Goal: Transaction & Acquisition: Book appointment/travel/reservation

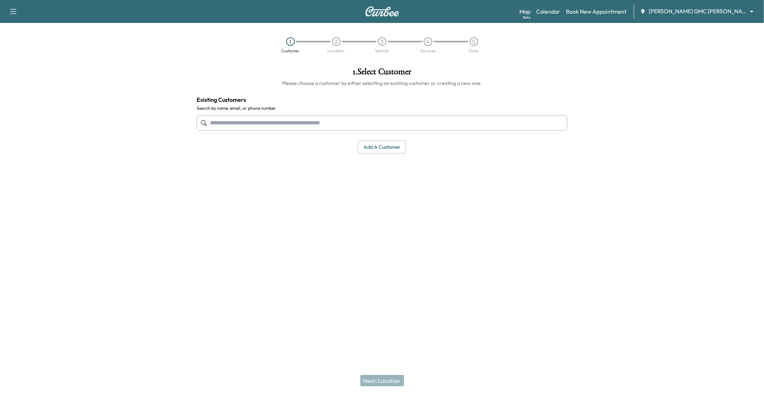
click at [389, 150] on button "Add a customer" at bounding box center [382, 146] width 48 height 13
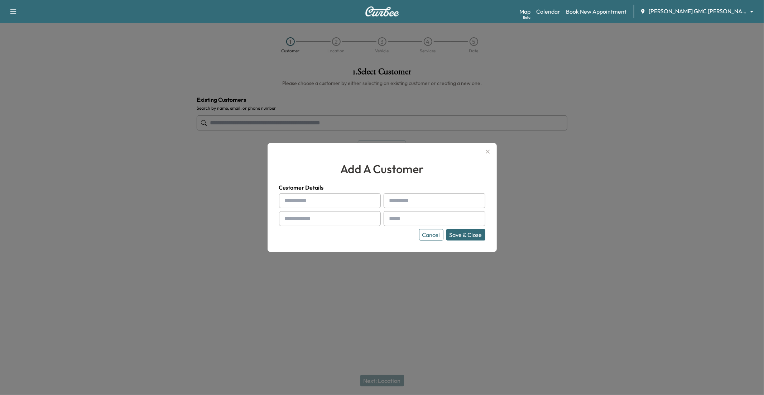
click at [319, 203] on input "text" at bounding box center [330, 200] width 102 height 15
type input "****"
type input "*****"
type input "**********"
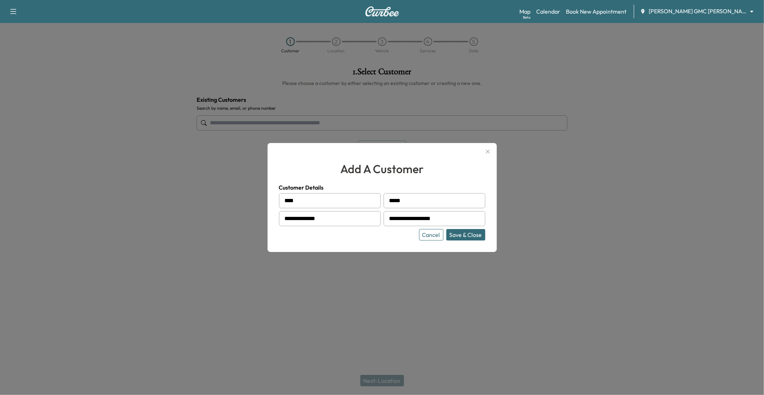
click at [456, 237] on button "Save & Close" at bounding box center [465, 234] width 39 height 11
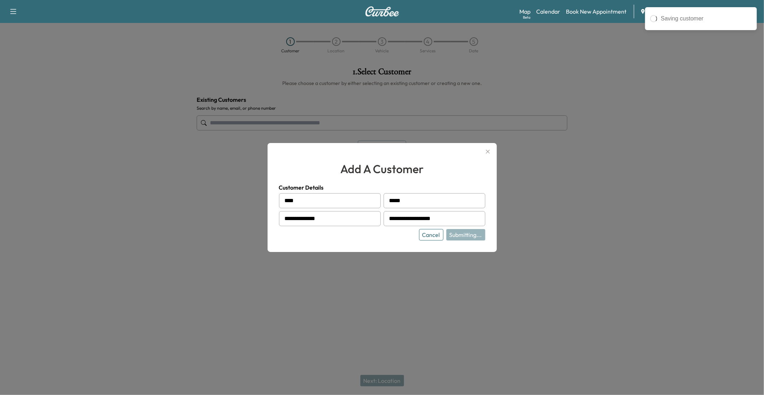
type input "**********"
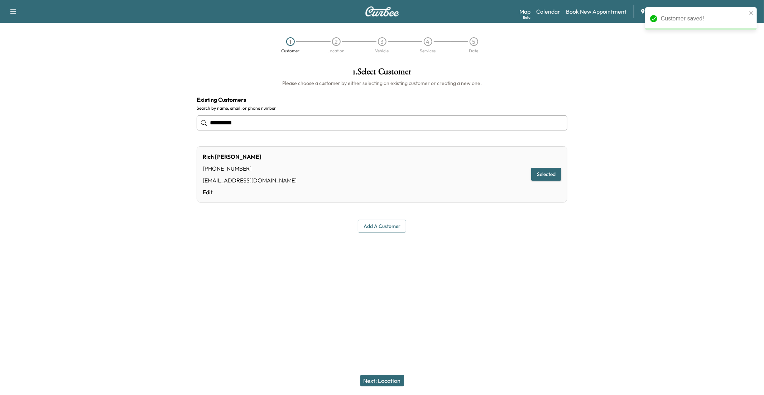
click at [379, 323] on button "Next: Location" at bounding box center [382, 380] width 44 height 11
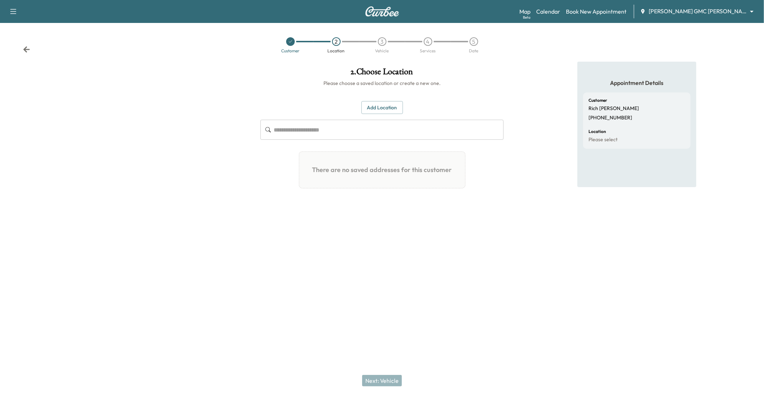
click at [432, 175] on h1 "There are no saved addresses for this customer" at bounding box center [382, 170] width 154 height 24
click at [386, 115] on div "Add Location ​ There are no saved addresses for this customer Add a Location Ad…" at bounding box center [381, 147] width 243 height 93
click at [381, 111] on button "Add Location" at bounding box center [382, 107] width 42 height 13
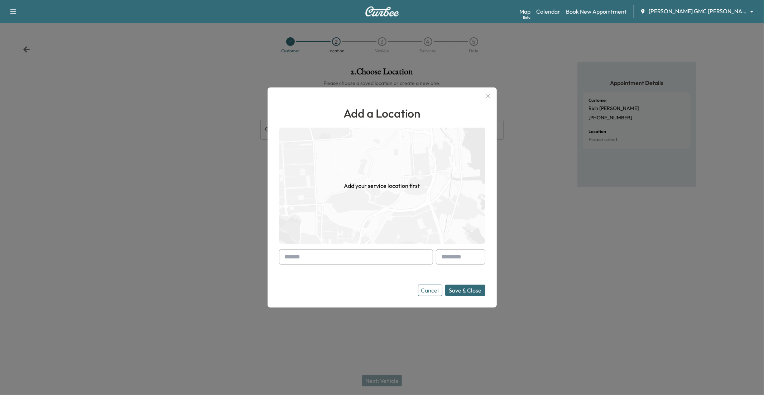
click at [376, 258] on input "text" at bounding box center [356, 256] width 154 height 15
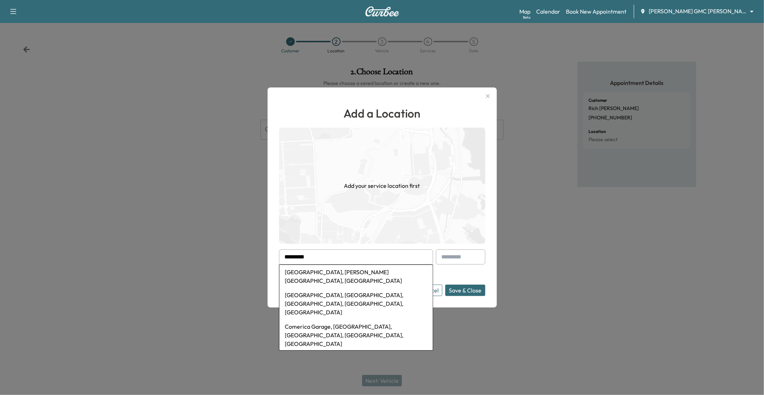
click at [352, 268] on li "[GEOGRAPHIC_DATA], [PERSON_NAME][GEOGRAPHIC_DATA], [GEOGRAPHIC_DATA]" at bounding box center [355, 276] width 153 height 23
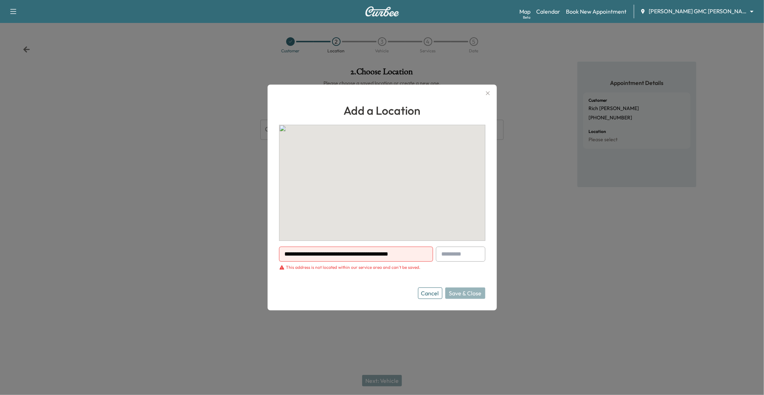
click at [346, 266] on div "This address is not located within our service area and can't be saved." at bounding box center [353, 267] width 134 height 6
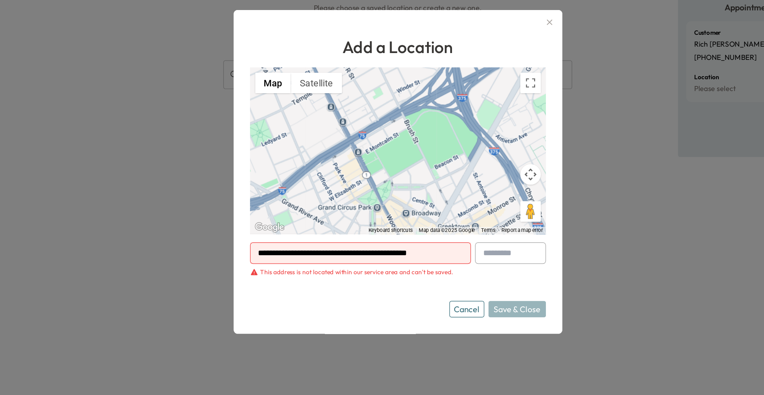
click at [339, 255] on input "**********" at bounding box center [356, 253] width 154 height 15
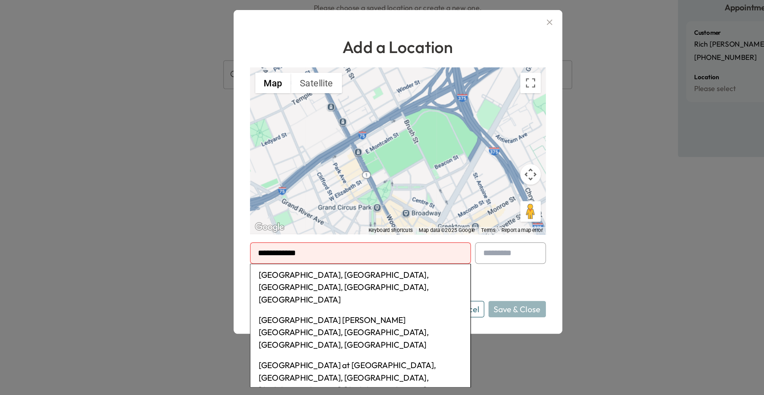
click at [340, 280] on li "[GEOGRAPHIC_DATA], [GEOGRAPHIC_DATA], [GEOGRAPHIC_DATA], [GEOGRAPHIC_DATA], [GE…" at bounding box center [355, 278] width 153 height 32
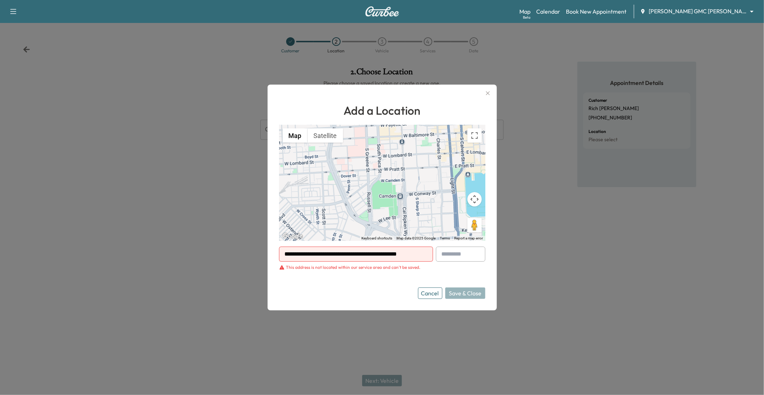
click at [359, 256] on input "**********" at bounding box center [356, 253] width 154 height 15
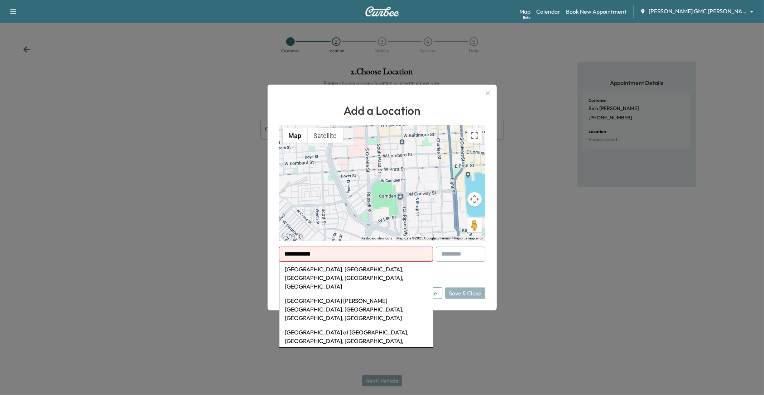
click at [355, 269] on li "[GEOGRAPHIC_DATA], [GEOGRAPHIC_DATA], [GEOGRAPHIC_DATA], [GEOGRAPHIC_DATA], [GE…" at bounding box center [355, 278] width 153 height 32
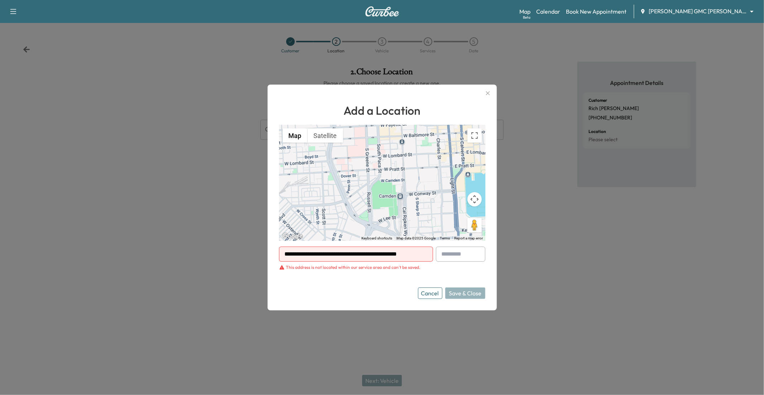
click at [431, 296] on button "Cancel" at bounding box center [430, 292] width 24 height 11
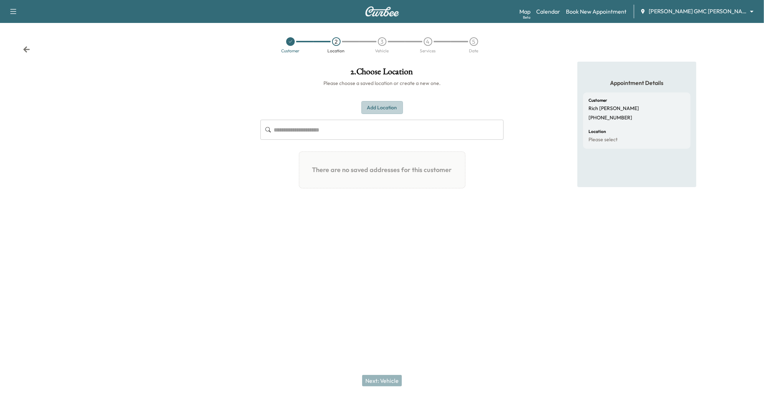
click at [385, 111] on button "Add Location" at bounding box center [382, 107] width 42 height 13
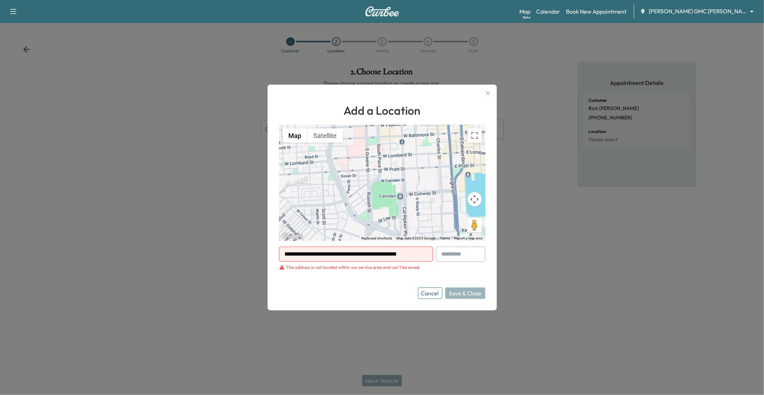
click at [359, 256] on input "**********" at bounding box center [356, 253] width 154 height 15
click at [344, 257] on input "**********" at bounding box center [356, 253] width 154 height 15
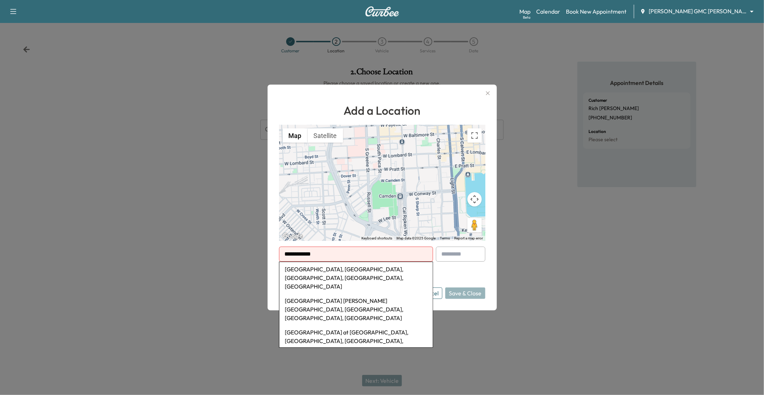
type input "**********"
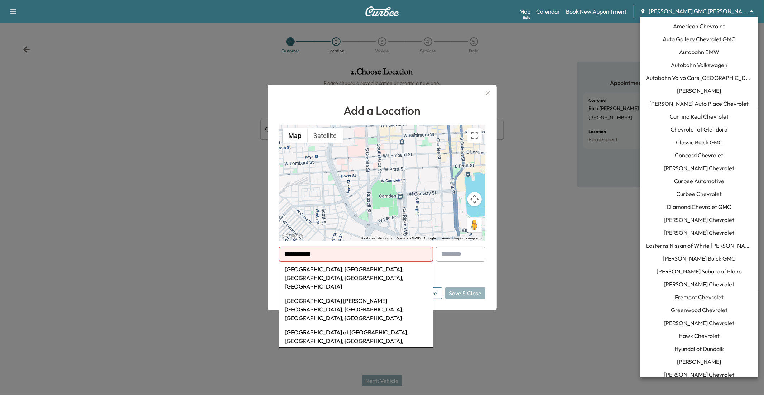
click at [573, 12] on body "**********" at bounding box center [382, 197] width 764 height 395
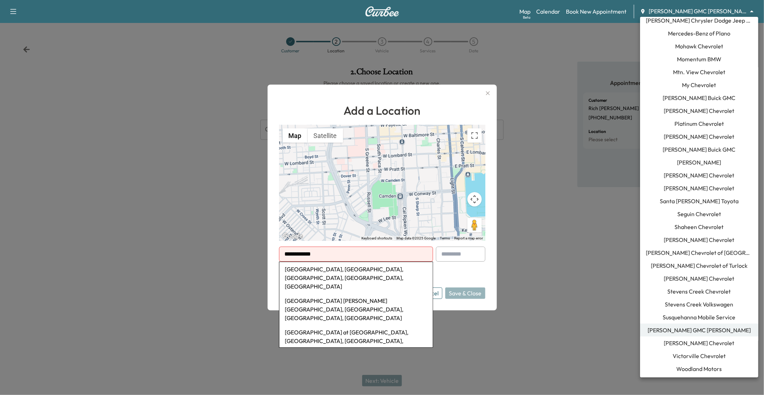
click at [573, 99] on div at bounding box center [382, 197] width 764 height 395
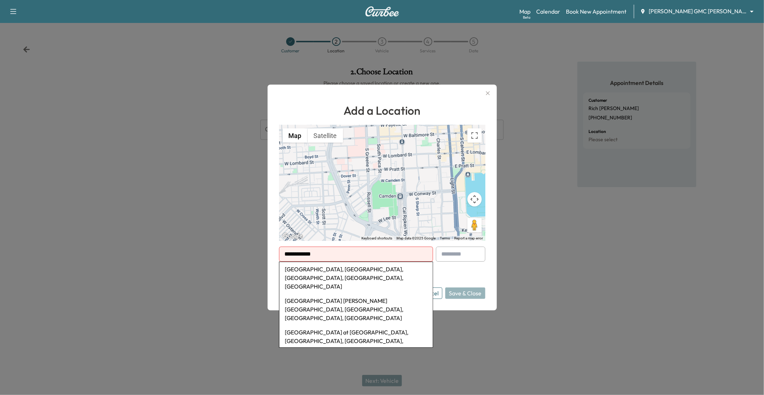
click at [437, 291] on button "Cancel" at bounding box center [430, 292] width 24 height 11
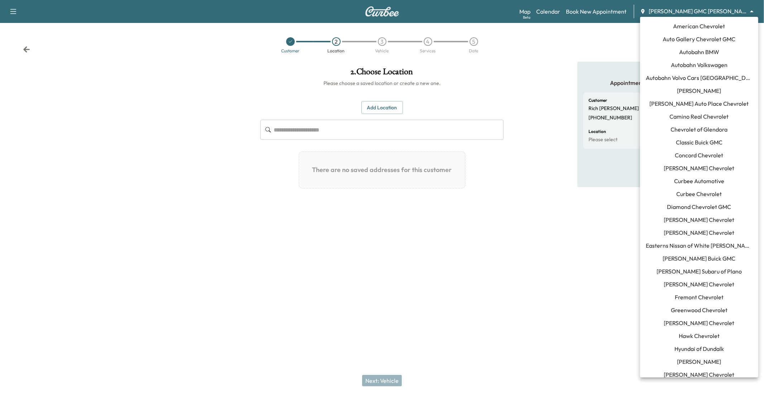
click at [573, 13] on body "**********" at bounding box center [382, 197] width 764 height 395
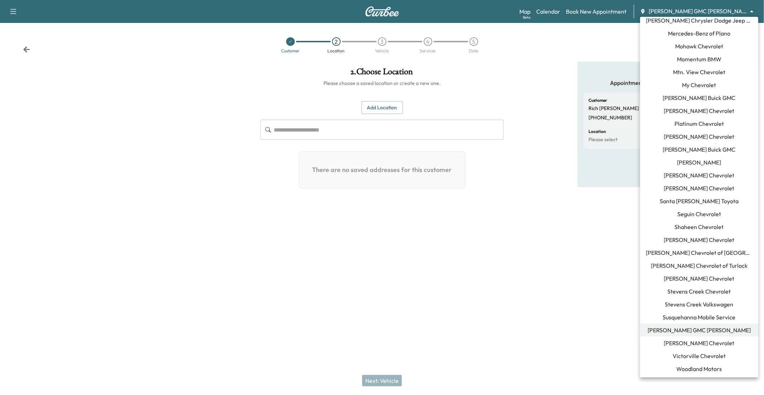
click at [573, 100] on span "[PERSON_NAME] Buick GMC" at bounding box center [699, 97] width 73 height 9
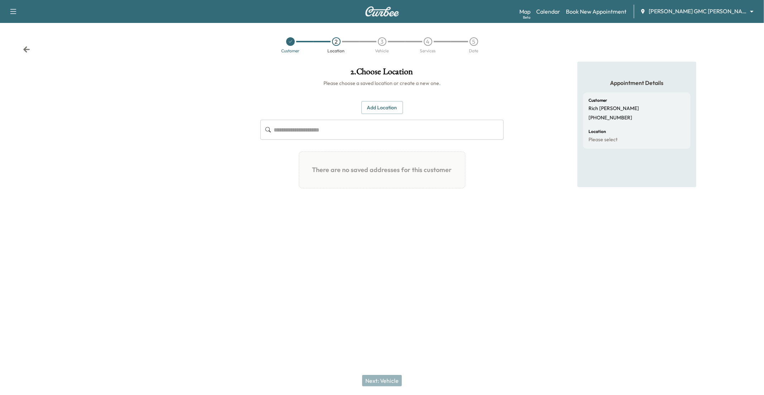
scroll to position [306, 0]
click at [573, 49] on div "Customer 2 Location 3 Vehicle 4 Services 5 Date" at bounding box center [382, 45] width 764 height 33
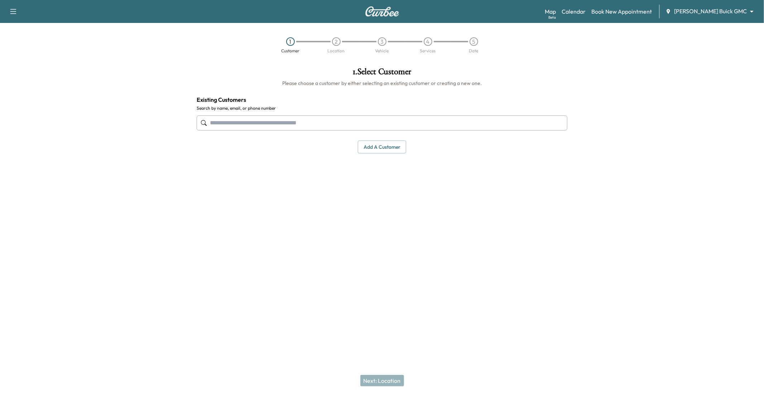
click at [573, 11] on body "Support Log Out Map Beta Calendar Book New Appointment [PERSON_NAME] Buick GMC …" at bounding box center [382, 197] width 764 height 395
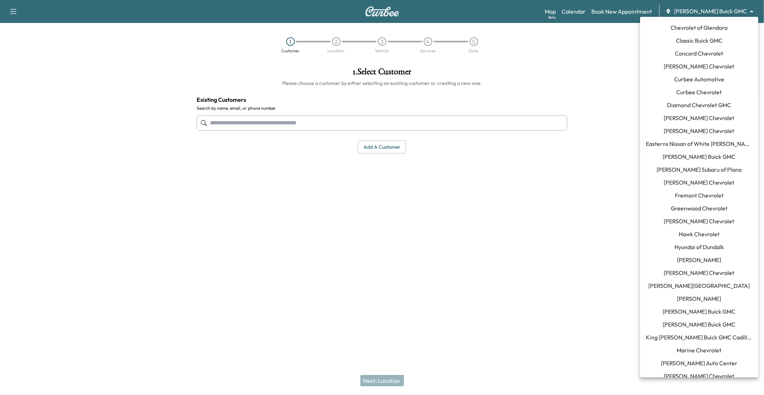
scroll to position [0, 0]
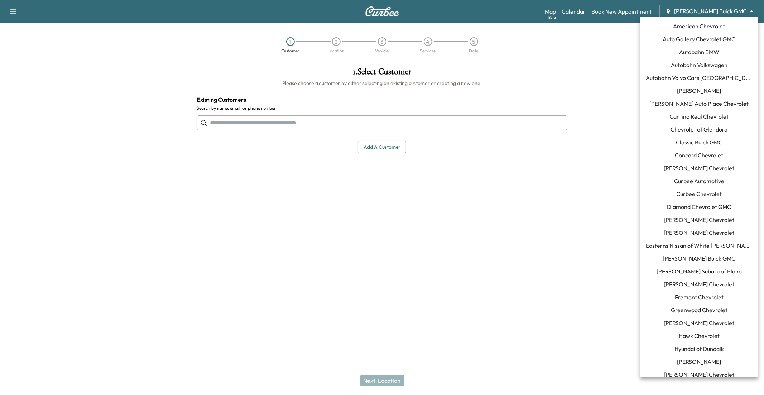
click at [573, 91] on span "[PERSON_NAME]" at bounding box center [699, 90] width 44 height 9
click at [573, 13] on body "Support Log Out Map Beta Calendar Book New Appointment [PERSON_NAME] ******** ​…" at bounding box center [382, 197] width 764 height 395
click at [573, 180] on span "Curbee Automotive" at bounding box center [699, 181] width 50 height 9
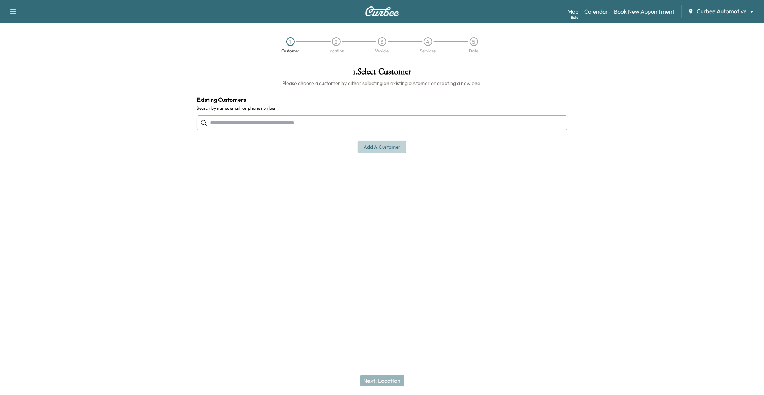
click at [394, 150] on button "Add a customer" at bounding box center [382, 146] width 48 height 13
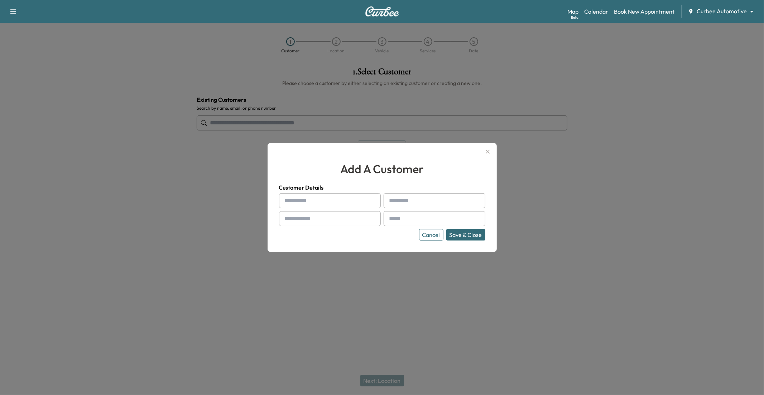
click at [322, 201] on input "text" at bounding box center [330, 200] width 102 height 15
type input "****"
type input "*****"
type input "**********"
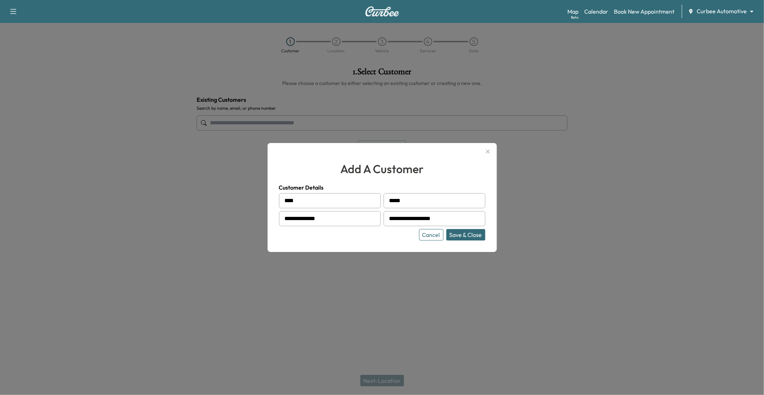
click at [466, 232] on button "Save & Close" at bounding box center [465, 234] width 39 height 11
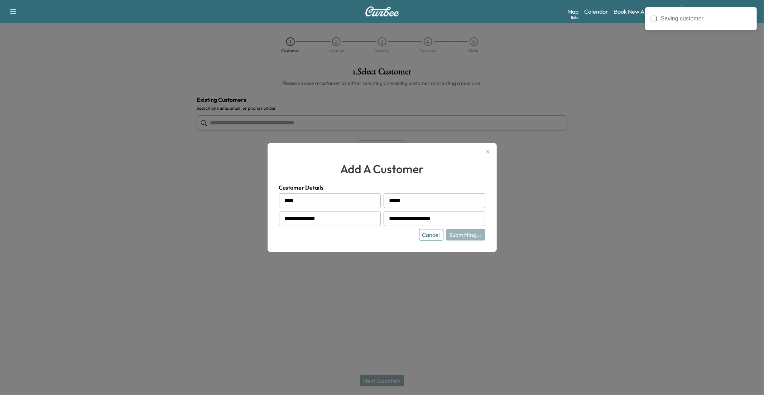
type input "**********"
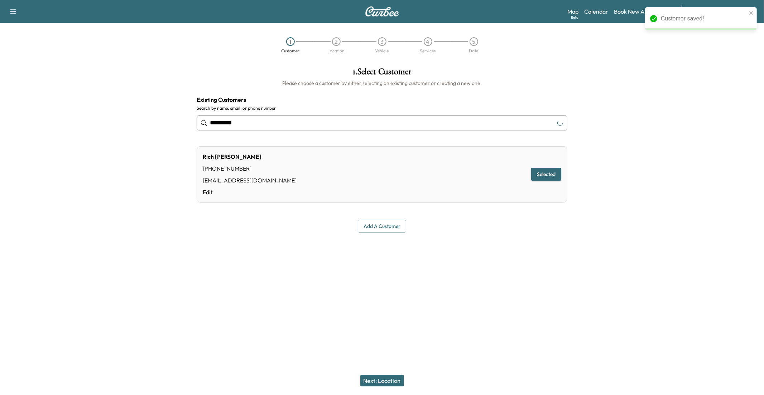
click at [380, 323] on button "Next: Location" at bounding box center [382, 380] width 44 height 11
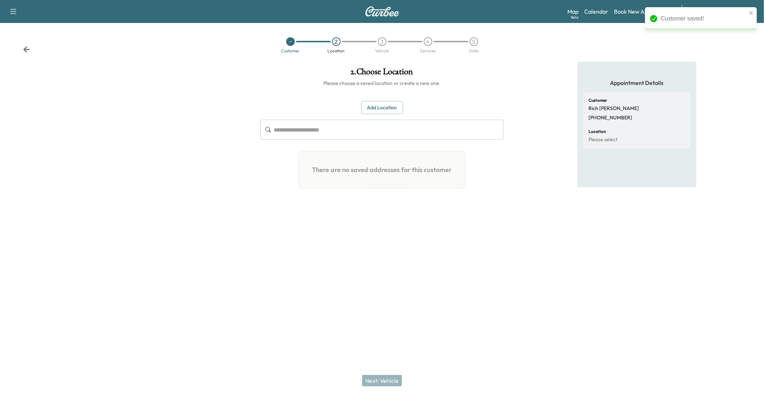
click at [379, 113] on button "Add Location" at bounding box center [382, 107] width 42 height 13
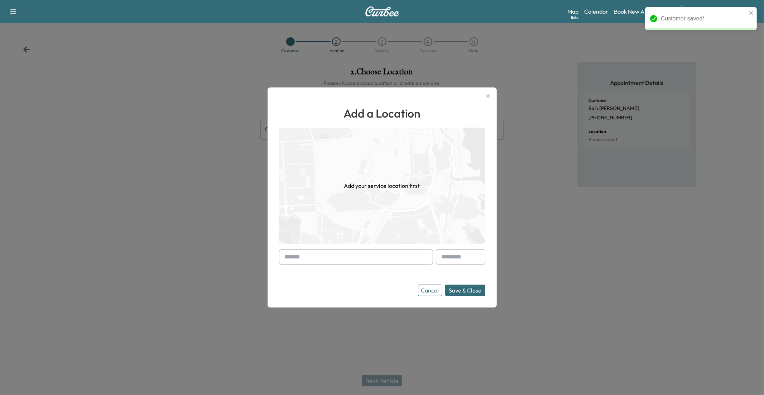
click at [350, 263] on input "text" at bounding box center [356, 256] width 154 height 15
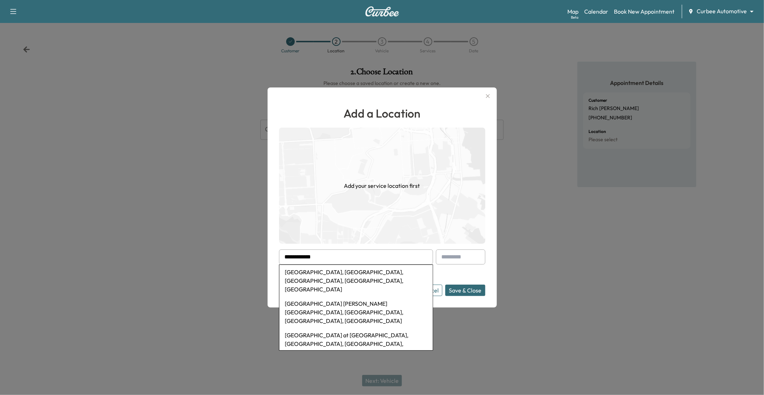
click at [352, 279] on li "[GEOGRAPHIC_DATA], [GEOGRAPHIC_DATA], [GEOGRAPHIC_DATA], [GEOGRAPHIC_DATA], [GE…" at bounding box center [355, 281] width 153 height 32
type input "**********"
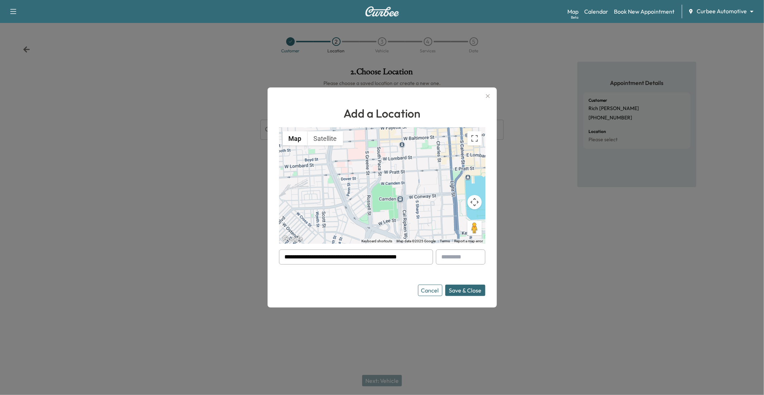
click at [457, 288] on button "Save & Close" at bounding box center [465, 289] width 40 height 11
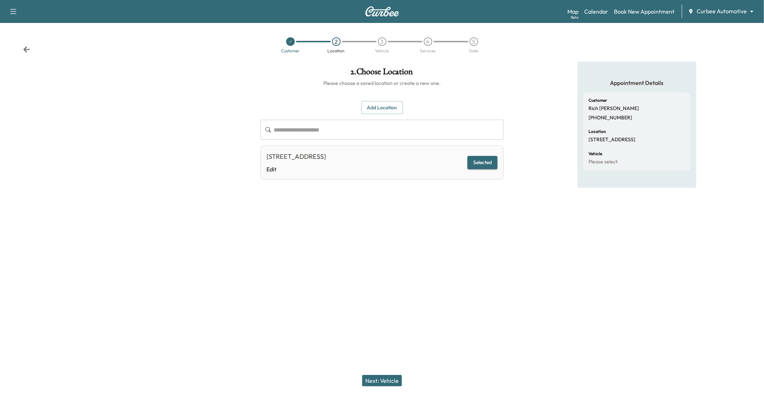
click at [385, 323] on button "Next: Vehicle" at bounding box center [382, 380] width 40 height 11
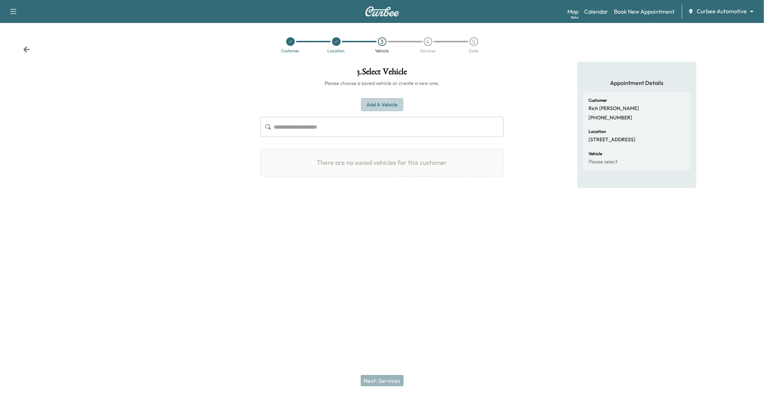
click at [380, 105] on button "Add a Vehicle" at bounding box center [382, 104] width 42 height 13
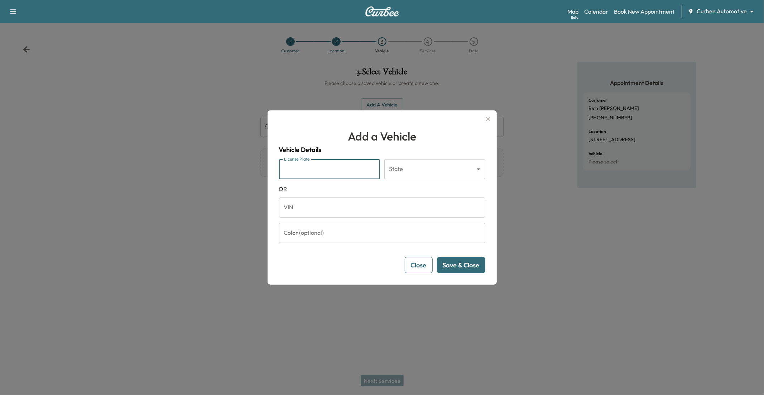
click at [335, 171] on input "License Plate" at bounding box center [329, 169] width 101 height 20
type input "******"
click at [408, 167] on body "Support Log Out Map Beta Calendar Book New Appointment Curbee Automotive ******…" at bounding box center [382, 197] width 764 height 395
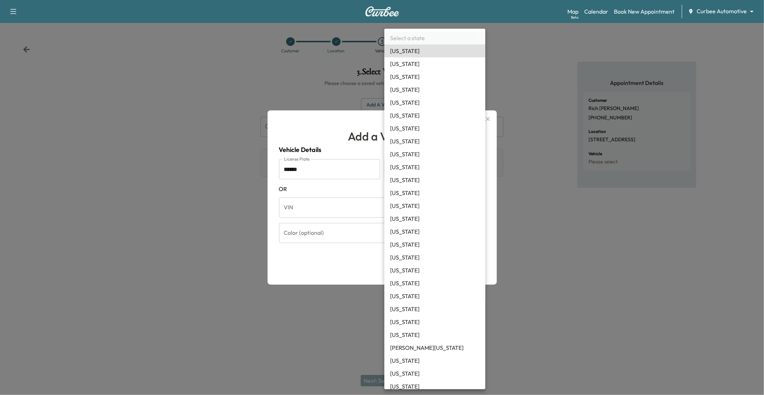
click at [400, 294] on li "[US_STATE]" at bounding box center [434, 295] width 101 height 13
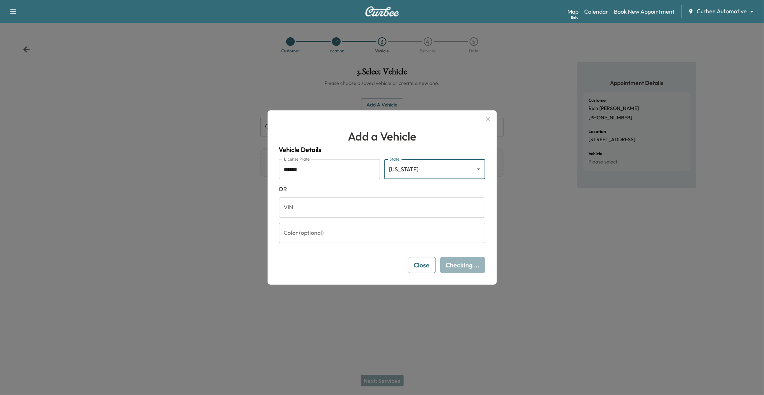
type input "**"
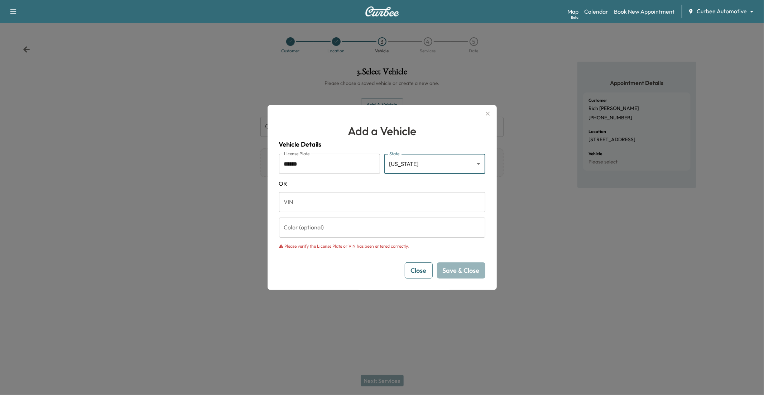
click at [341, 165] on input "******" at bounding box center [329, 164] width 101 height 20
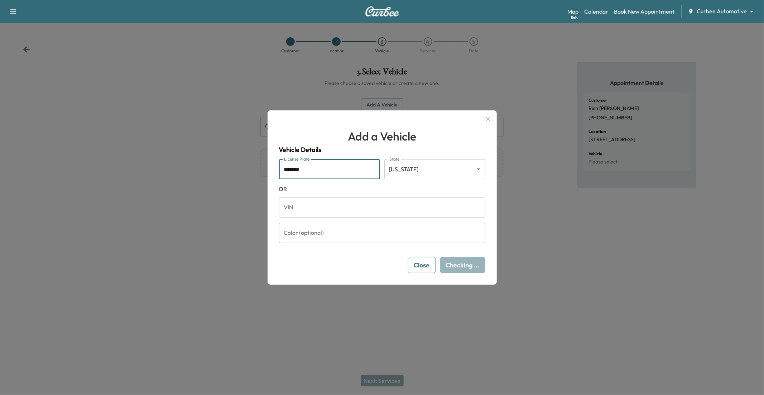
type input "*******"
click at [404, 167] on body "Support Log Out Map Beta Calendar Book New Appointment Curbee Automotive ******…" at bounding box center [382, 197] width 764 height 395
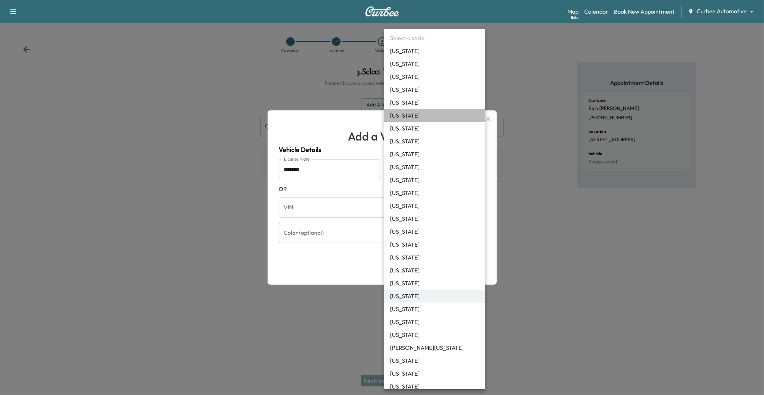
click at [418, 117] on li "[US_STATE]" at bounding box center [434, 115] width 101 height 13
type input "**"
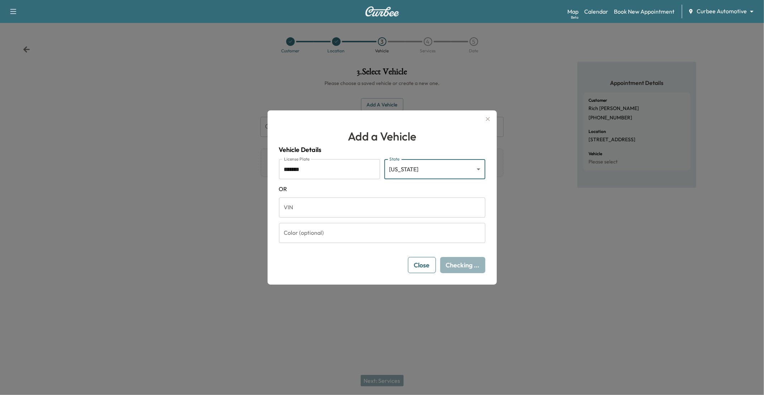
click at [298, 171] on input "*******" at bounding box center [329, 169] width 101 height 20
type input "*******"
click at [387, 181] on form "License Plate ******* License Plate State [US_STATE] ** State [US_STATE] VIN VI…" at bounding box center [382, 216] width 206 height 114
click at [457, 267] on button "Save & Close" at bounding box center [461, 265] width 48 height 16
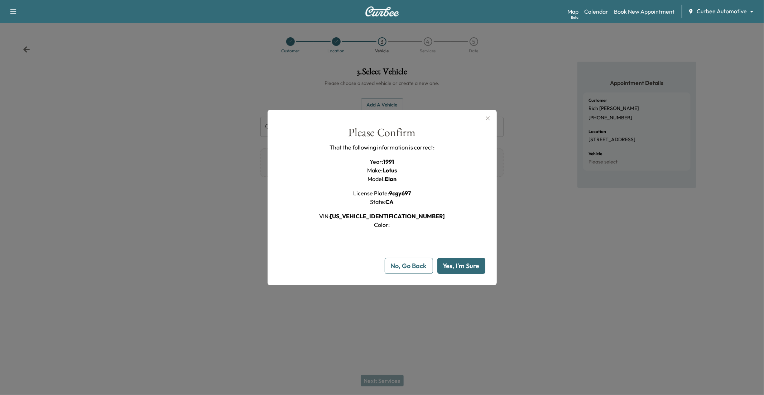
drag, startPoint x: 359, startPoint y: 216, endPoint x: 428, endPoint y: 211, distance: 69.7
click at [428, 211] on div "Please Confirm That the following information is correct: Year : 1991 Make : Lo…" at bounding box center [382, 178] width 206 height 102
click at [448, 222] on div "Please Confirm That the following information is correct: Year : 1991 Make : Lo…" at bounding box center [382, 178] width 206 height 102
click at [460, 258] on button "Yes, I'm Sure" at bounding box center [461, 266] width 48 height 16
type input "**"
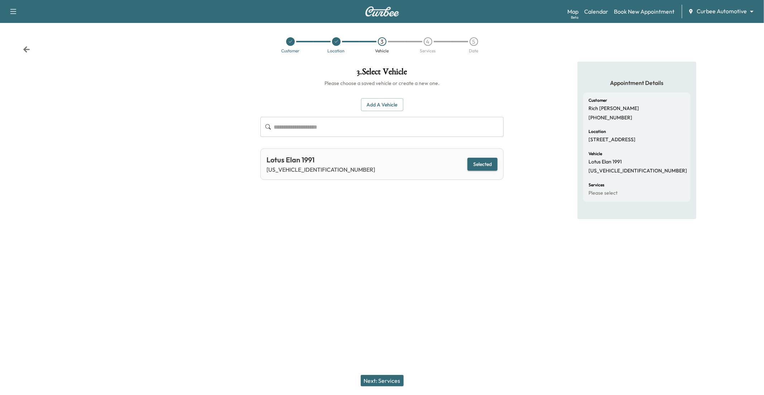
click at [391, 323] on button "Next: Services" at bounding box center [382, 380] width 43 height 11
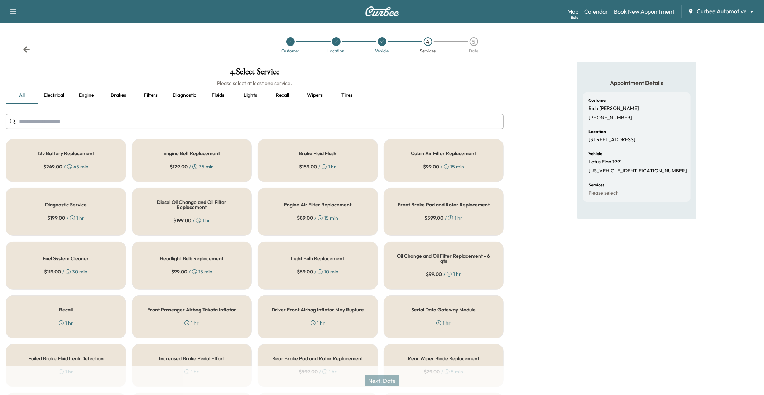
click at [290, 197] on div "Engine Air Filter Replacement $ 89.00 / 15 min" at bounding box center [318, 212] width 120 height 48
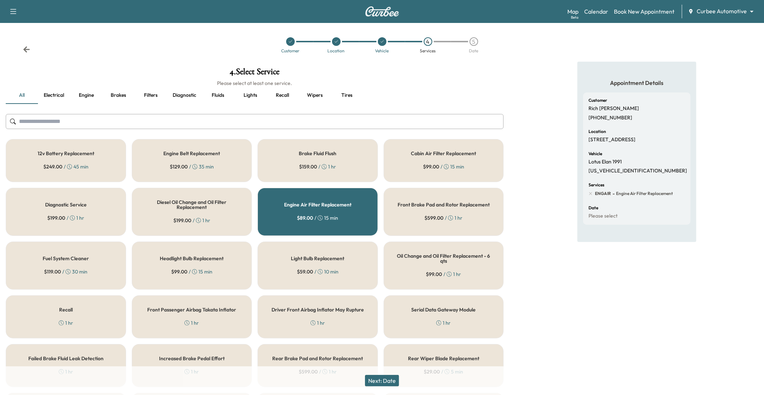
click at [100, 160] on div "12v Battery Replacement $ 249.00 / 45 min" at bounding box center [66, 160] width 120 height 43
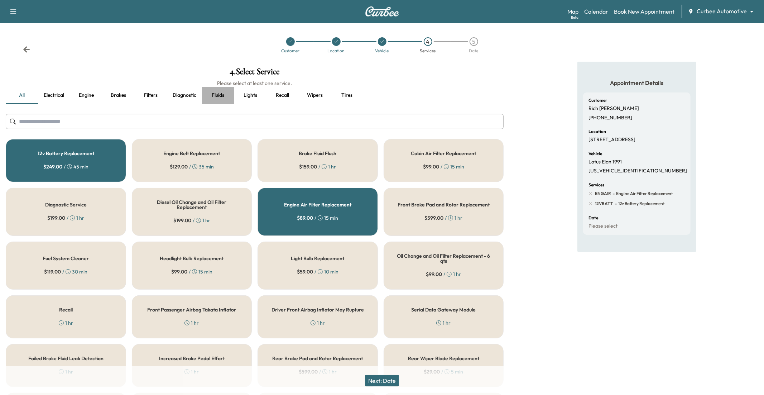
click at [220, 97] on button "Fluids" at bounding box center [218, 95] width 32 height 17
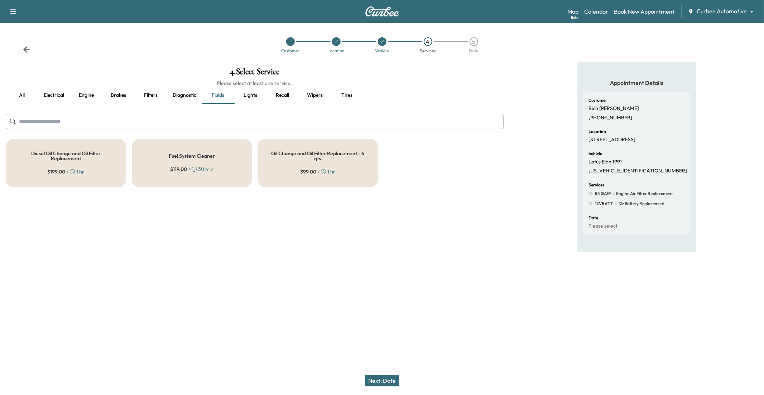
click at [286, 162] on div "Oil Change and Oil Filter Replacement - 6 qts $ 99.00 / 1 hr" at bounding box center [318, 163] width 120 height 48
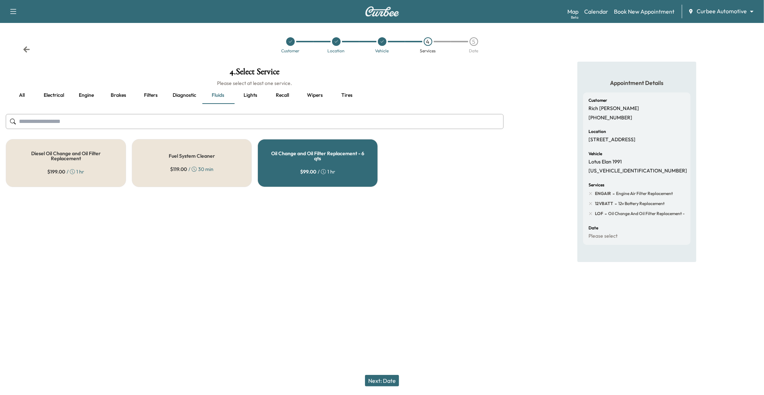
click at [392, 323] on button "Next: Date" at bounding box center [382, 380] width 34 height 11
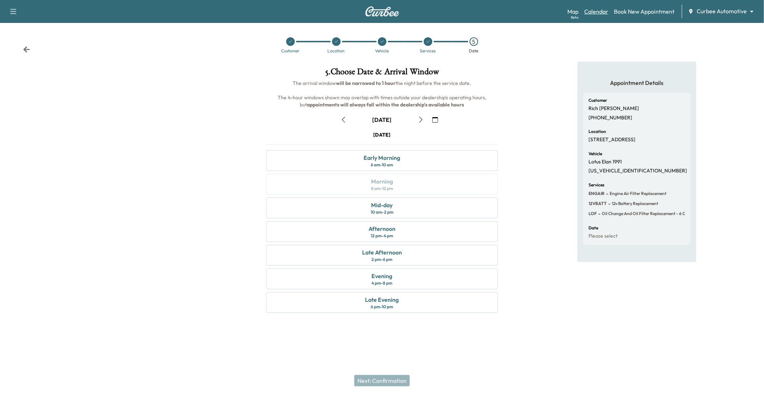
click at [573, 12] on link "Calendar" at bounding box center [596, 11] width 24 height 9
click at [379, 179] on div "[DATE] Early Morning 6 am - 10 am Morning 8 am - 12 pm Mid-day 10 am - 2 pm Aft…" at bounding box center [381, 223] width 243 height 184
click at [396, 215] on div "Mid-day 10 am - 2 pm" at bounding box center [382, 207] width 232 height 21
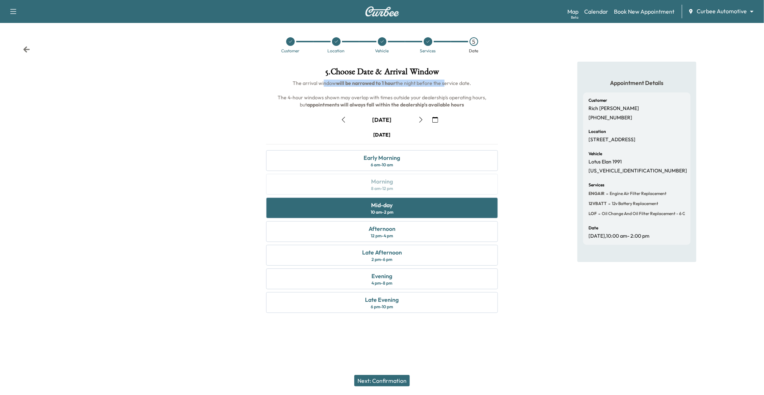
drag, startPoint x: 323, startPoint y: 86, endPoint x: 442, endPoint y: 82, distance: 119.3
click at [442, 82] on h6 "The arrival window will be narrowed to 1 hour the night before the service date…" at bounding box center [381, 94] width 243 height 29
click at [405, 323] on button "Next: Confirmation" at bounding box center [382, 380] width 56 height 11
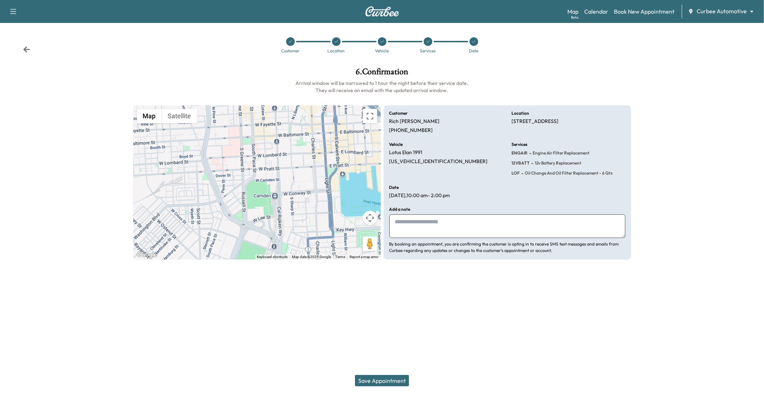
click at [440, 229] on textarea at bounding box center [507, 226] width 236 height 24
type textarea "**********"
click at [391, 323] on button "Save Appointment" at bounding box center [382, 380] width 54 height 11
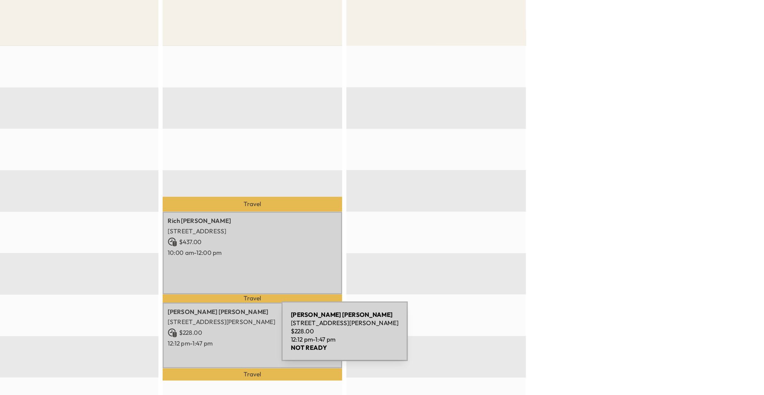
scroll to position [40, 0]
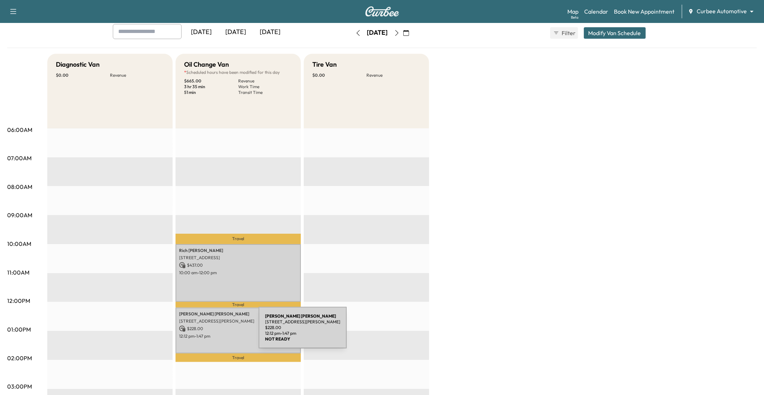
click at [205, 323] on p "12:12 pm - 1:47 pm" at bounding box center [238, 336] width 118 height 6
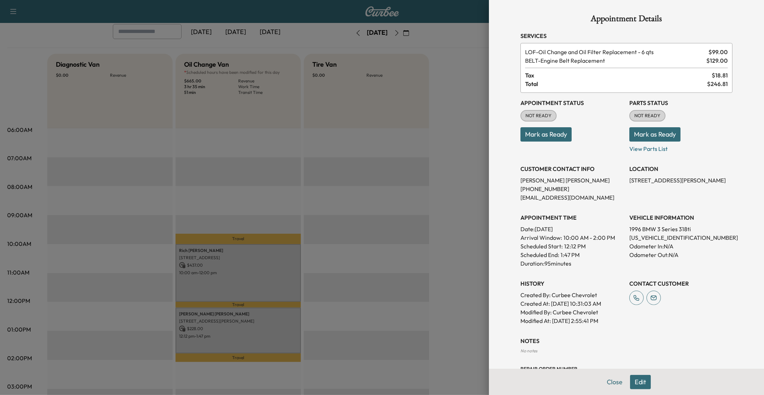
click at [573, 130] on button "Mark as Ready" at bounding box center [654, 134] width 51 height 14
click at [573, 147] on p "View Parts List" at bounding box center [680, 146] width 103 height 11
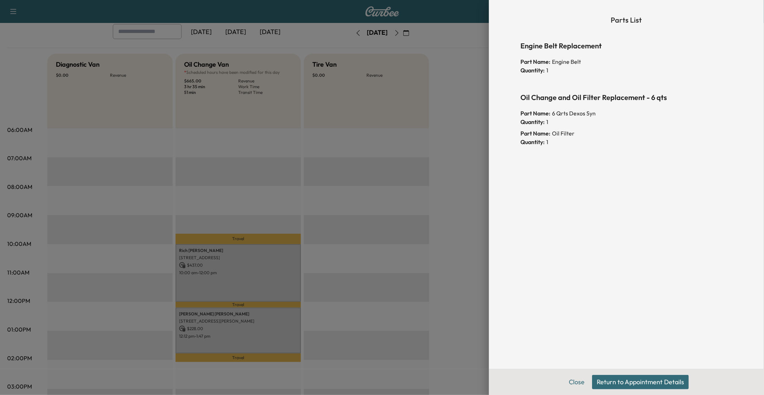
click at [573, 323] on button "Return to Appointment Details" at bounding box center [640, 382] width 97 height 14
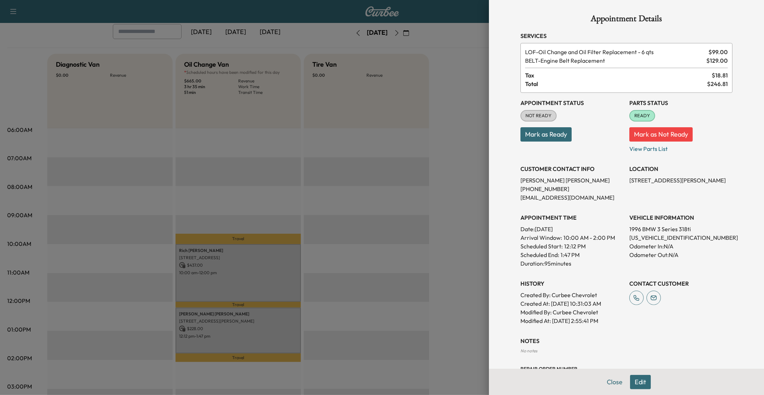
click at [542, 134] on button "Mark as Ready" at bounding box center [545, 134] width 51 height 14
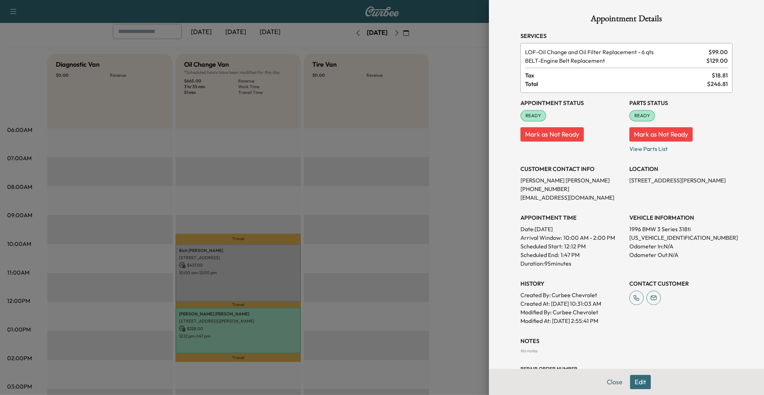
click at [183, 252] on div at bounding box center [382, 197] width 764 height 395
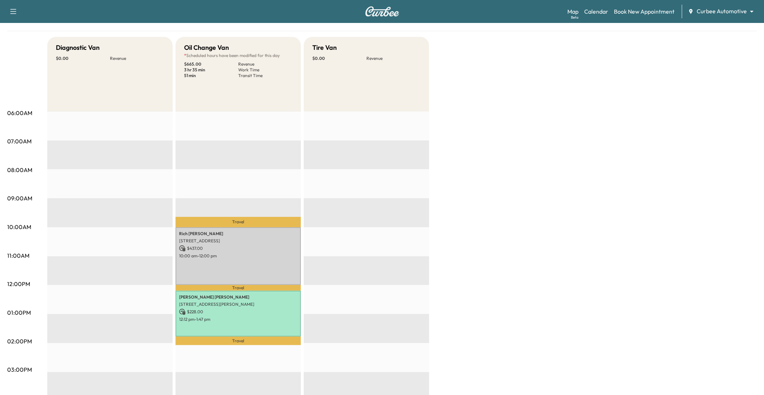
scroll to position [57, 0]
click at [333, 215] on div "EST Start" at bounding box center [366, 342] width 125 height 463
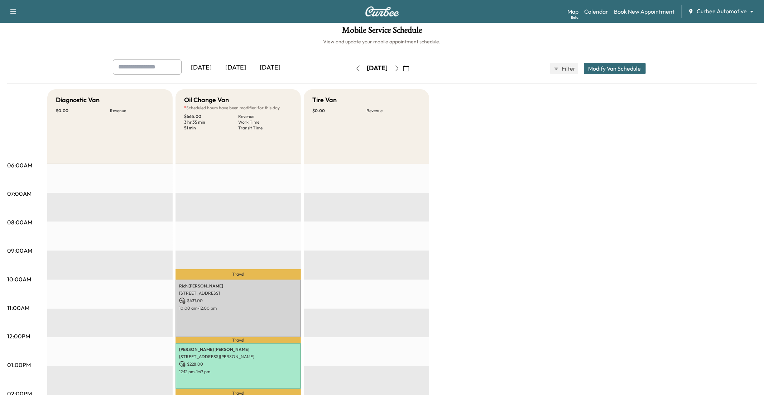
scroll to position [4, 0]
click at [425, 244] on div "EST Start" at bounding box center [366, 395] width 125 height 463
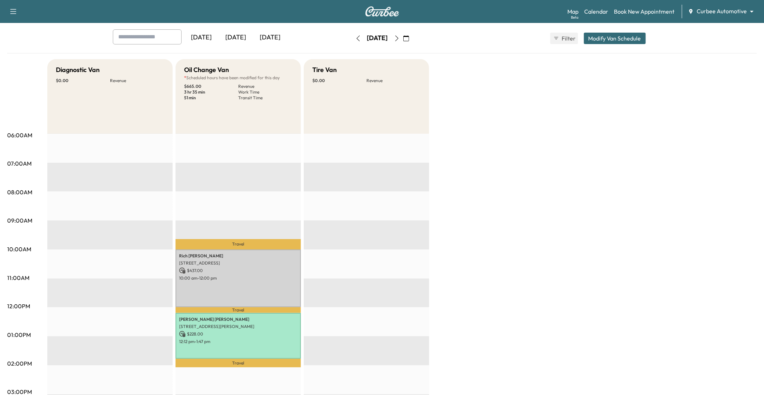
scroll to position [0, 0]
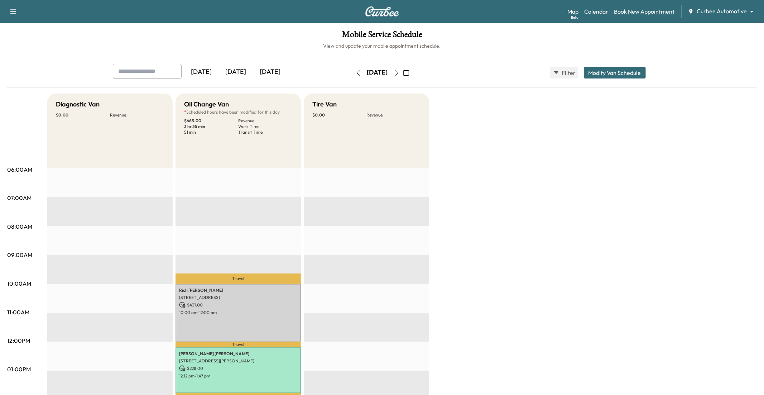
click at [573, 12] on link "Book New Appointment" at bounding box center [644, 11] width 61 height 9
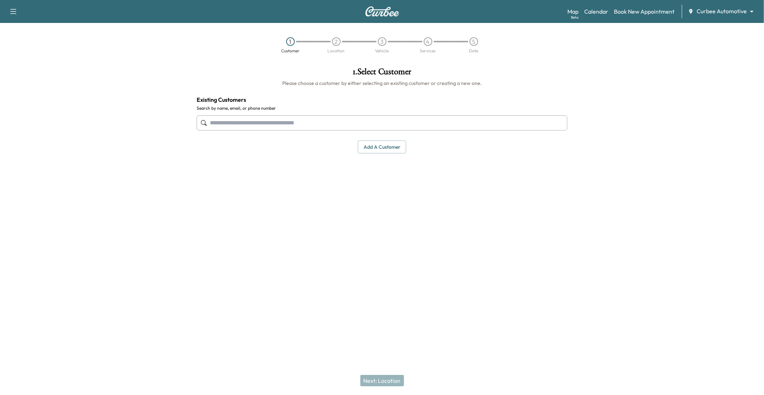
click at [386, 122] on input "text" at bounding box center [382, 122] width 371 height 15
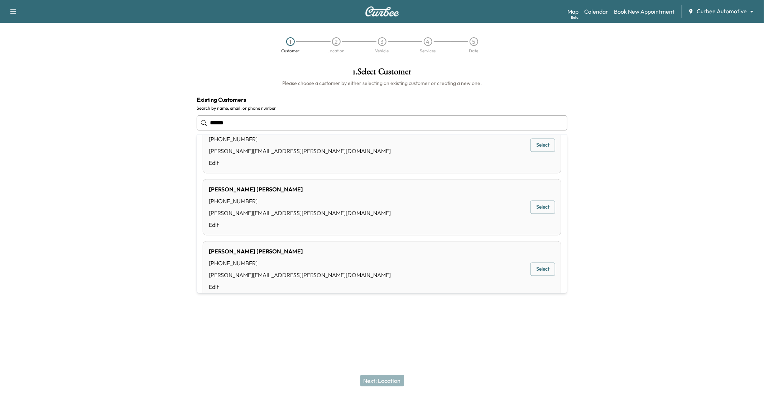
scroll to position [39, 0]
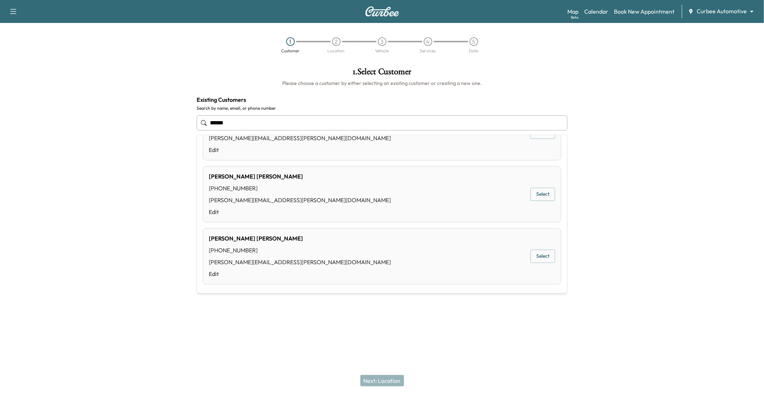
click at [547, 254] on button "Select" at bounding box center [542, 256] width 25 height 13
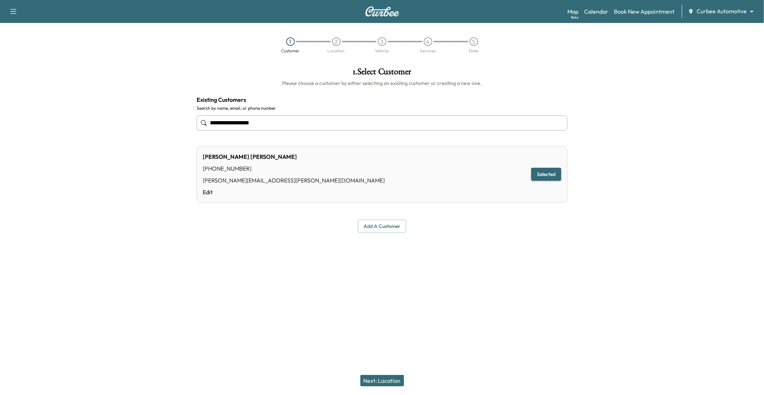
type input "**********"
click at [394, 323] on button "Next: Location" at bounding box center [382, 380] width 44 height 11
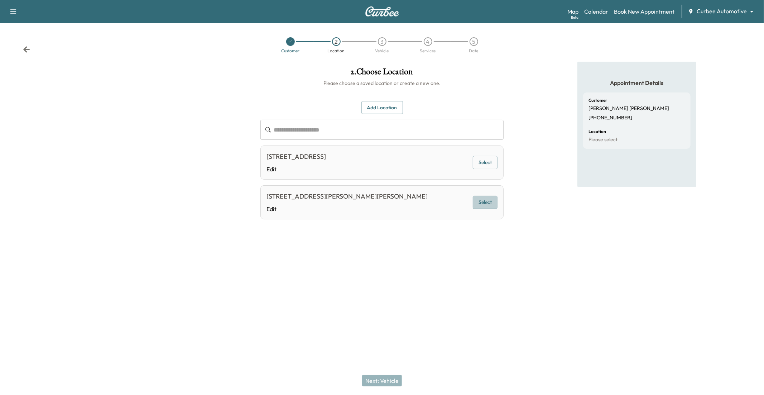
click at [486, 204] on button "Select" at bounding box center [485, 202] width 25 height 13
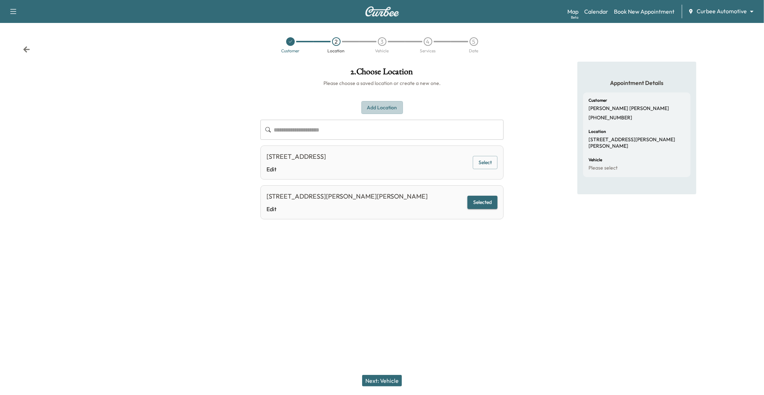
click at [387, 104] on button "Add Location" at bounding box center [382, 107] width 42 height 13
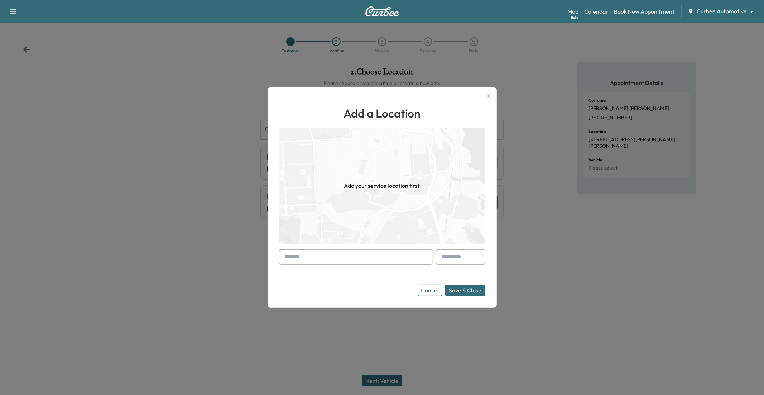
click at [365, 258] on input "text" at bounding box center [356, 256] width 154 height 15
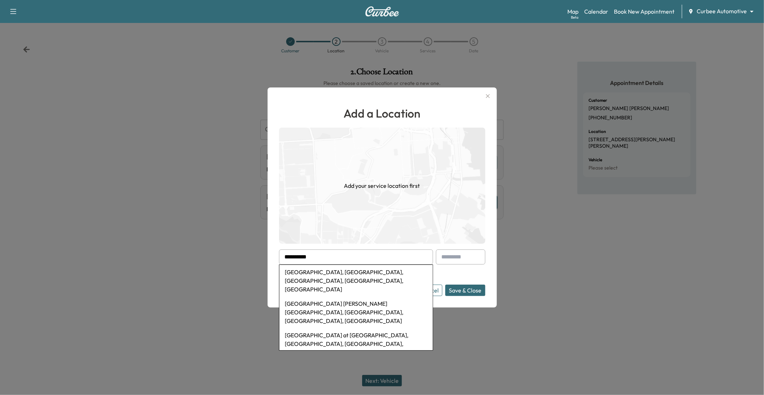
click at [365, 278] on li "[GEOGRAPHIC_DATA], [GEOGRAPHIC_DATA], [GEOGRAPHIC_DATA], [GEOGRAPHIC_DATA], [GE…" at bounding box center [355, 281] width 153 height 32
type input "**********"
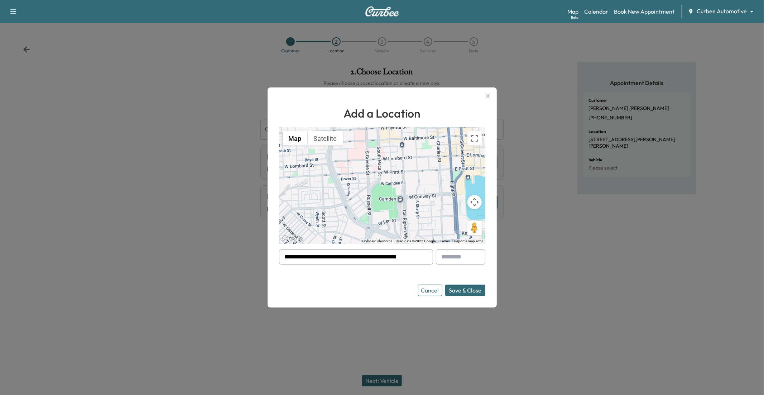
click at [461, 287] on button "Save & Close" at bounding box center [465, 289] width 40 height 11
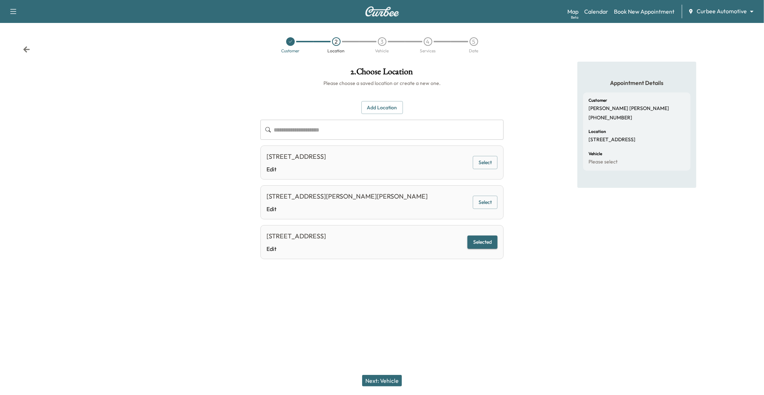
click at [385, 323] on button "Next: Vehicle" at bounding box center [382, 380] width 40 height 11
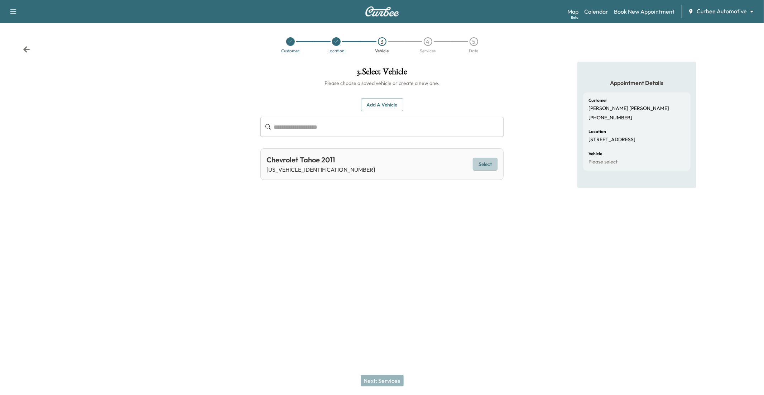
click at [490, 167] on button "Select" at bounding box center [485, 164] width 25 height 13
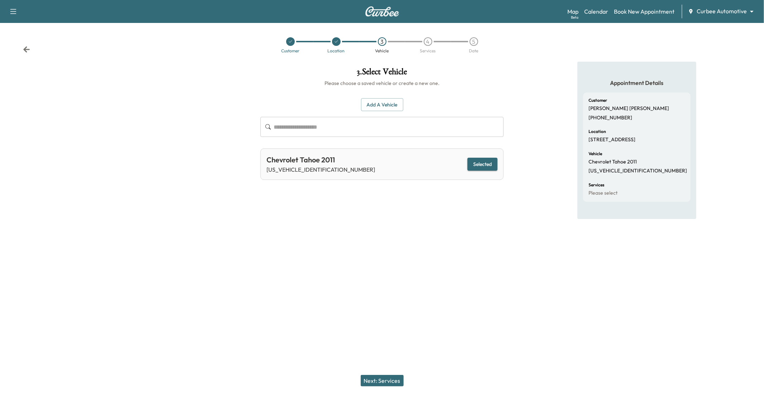
click at [380, 323] on button "Next: Services" at bounding box center [382, 380] width 43 height 11
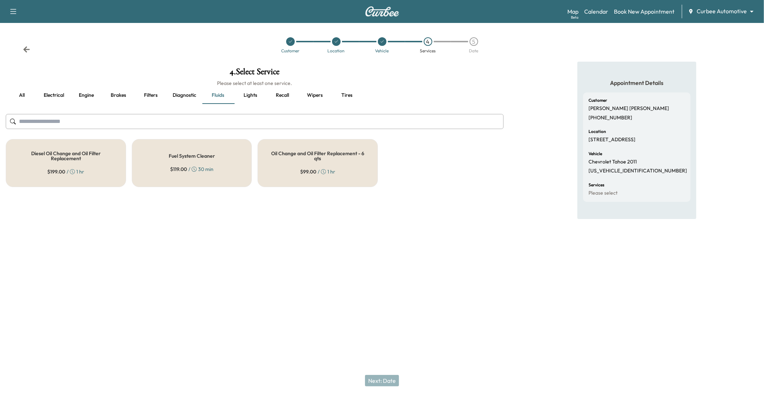
click at [296, 155] on h5 "Oil Change and Oil Filter Replacement - 6 qts" at bounding box center [317, 156] width 97 height 10
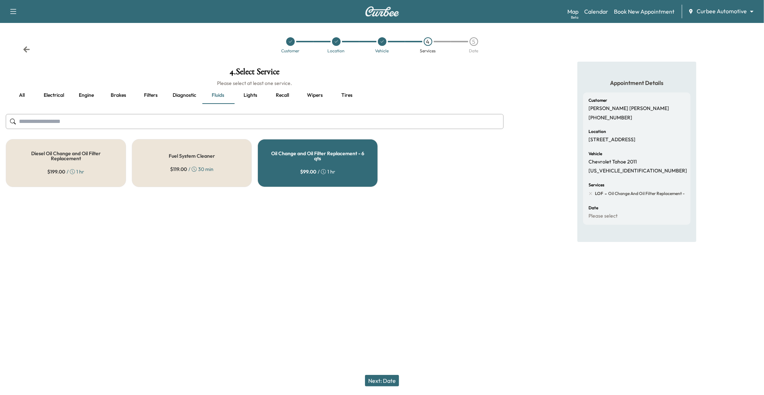
click at [380, 323] on button "Next: Date" at bounding box center [382, 380] width 34 height 11
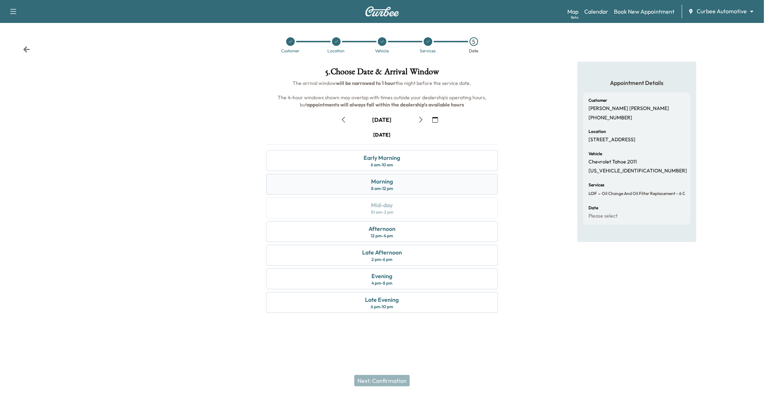
click at [389, 177] on div "Morning" at bounding box center [382, 181] width 22 height 9
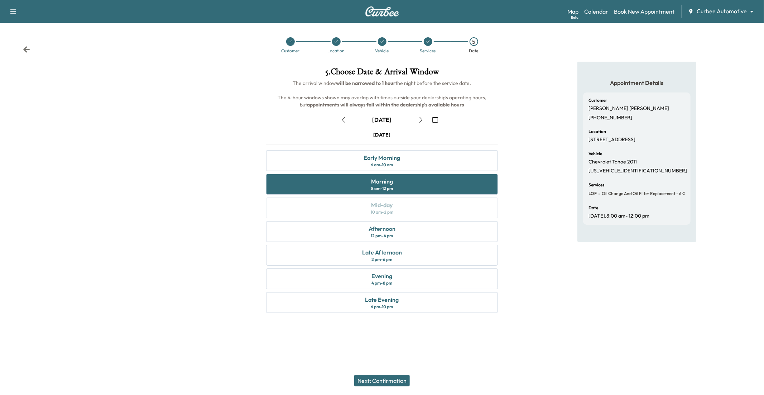
click at [378, 323] on button "Next: Confirmation" at bounding box center [382, 380] width 56 height 11
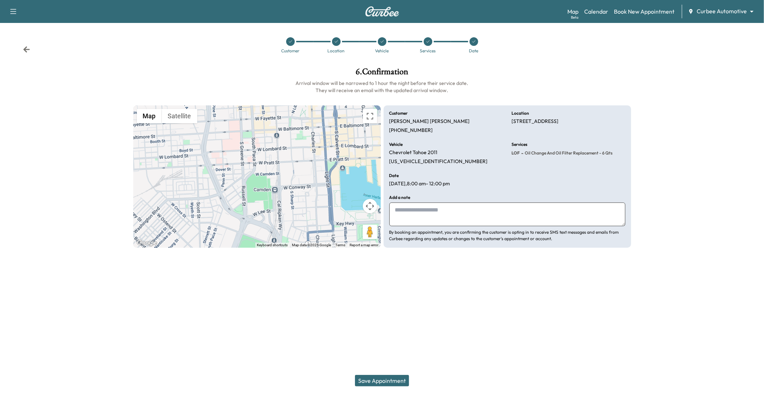
click at [393, 323] on button "Save Appointment" at bounding box center [382, 380] width 54 height 11
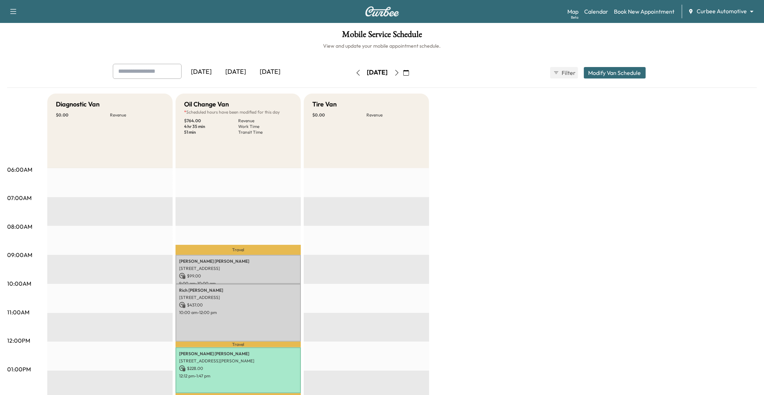
click at [573, 14] on body "Support Log Out Map Beta Calendar Book New Appointment Curbee Automotive ******…" at bounding box center [382, 197] width 764 height 395
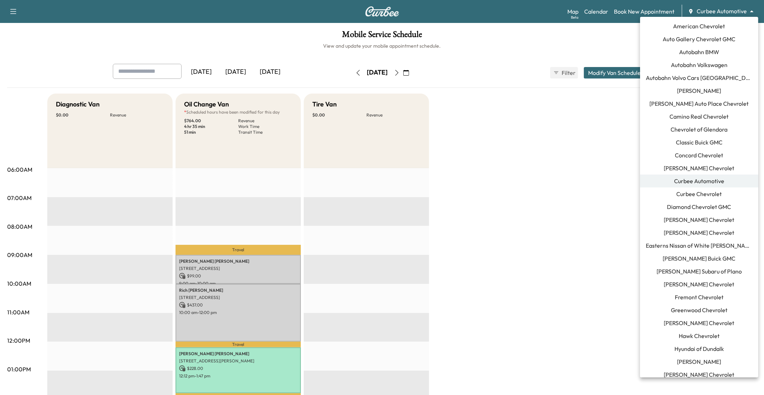
click at [573, 110] on li "Camino Real Chevrolet" at bounding box center [699, 116] width 118 height 13
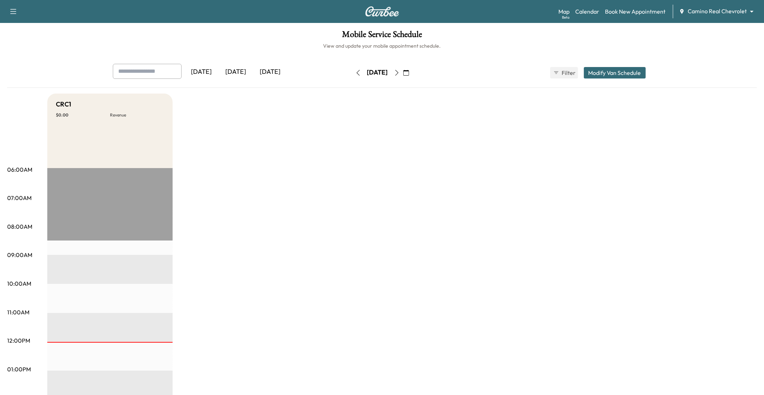
click at [573, 8] on body "Support Log Out Map Beta Calendar Book New Appointment Camino Real Chevrolet **…" at bounding box center [382, 197] width 764 height 395
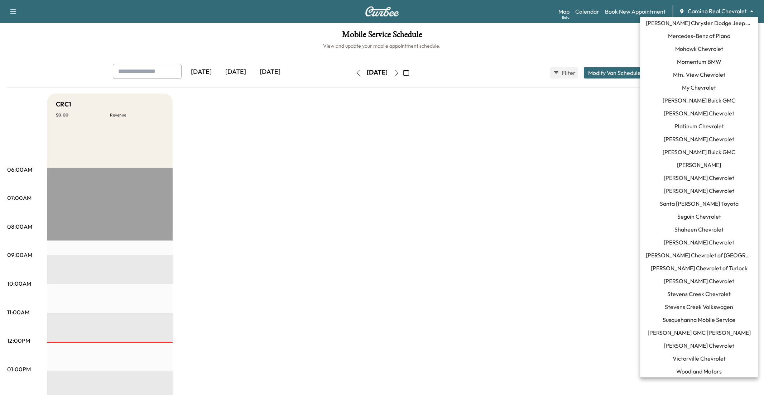
scroll to position [496, 0]
click at [573, 323] on span "[PERSON_NAME] Chevrolet" at bounding box center [699, 343] width 71 height 9
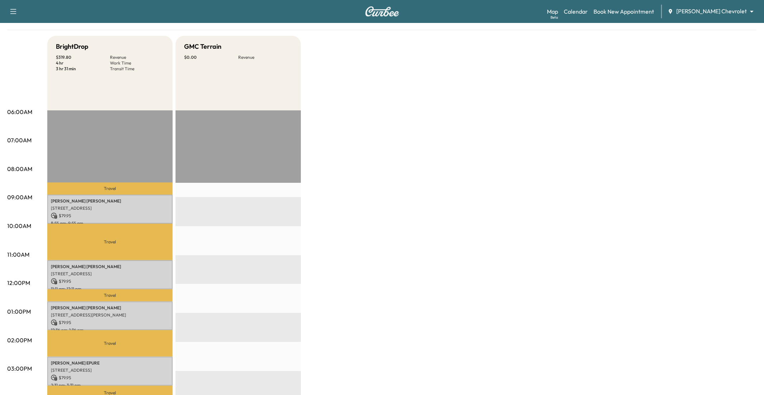
click at [472, 141] on div "BrightDrop $ 319.80 Revenue 4 hr Work Time 3 hr 31 min Transit Time Travel [PER…" at bounding box center [402, 304] width 710 height 537
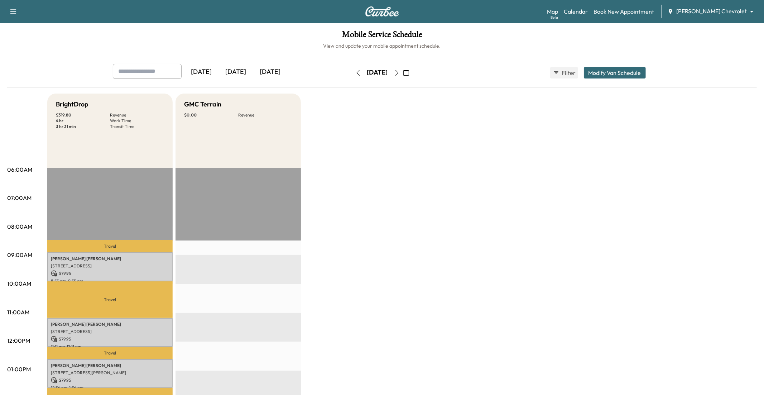
click at [355, 71] on icon "button" at bounding box center [358, 73] width 6 height 6
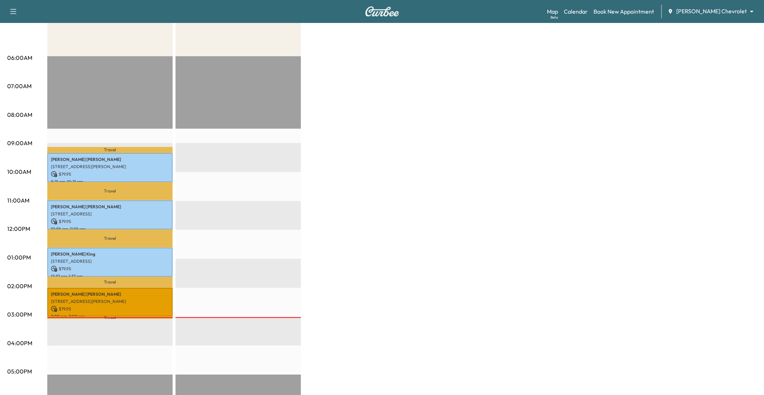
scroll to position [112, 0]
click at [558, 13] on link "Map Beta" at bounding box center [552, 11] width 11 height 9
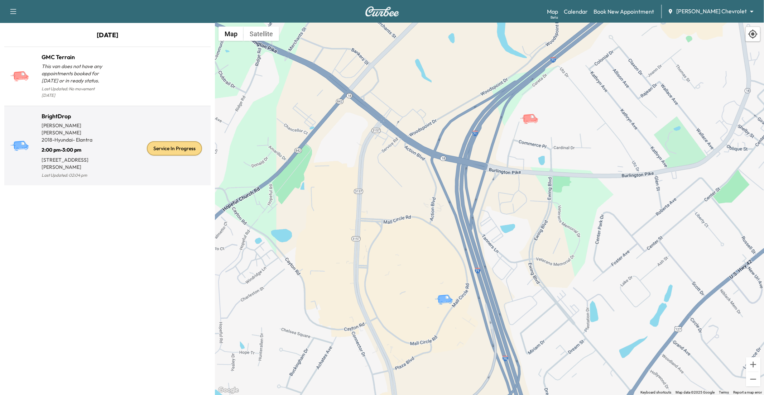
click at [151, 141] on div "Service In Progress" at bounding box center [174, 148] width 55 height 14
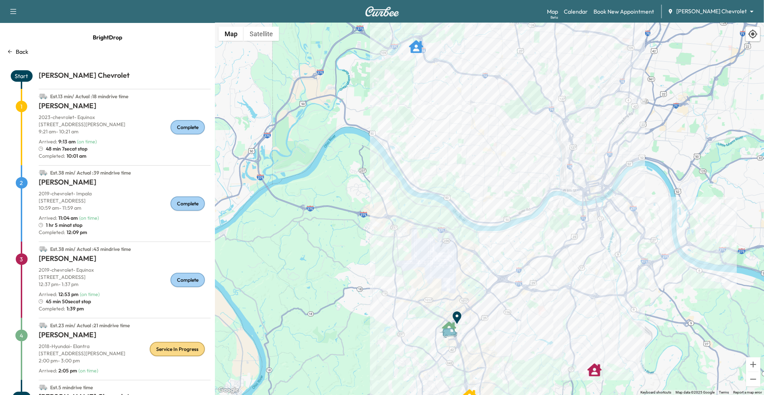
drag, startPoint x: 384, startPoint y: 163, endPoint x: 385, endPoint y: 246, distance: 82.4
click at [385, 246] on div "To activate drag with keyboard, press Alt + Enter. Once in keyboard drag state,…" at bounding box center [489, 209] width 549 height 372
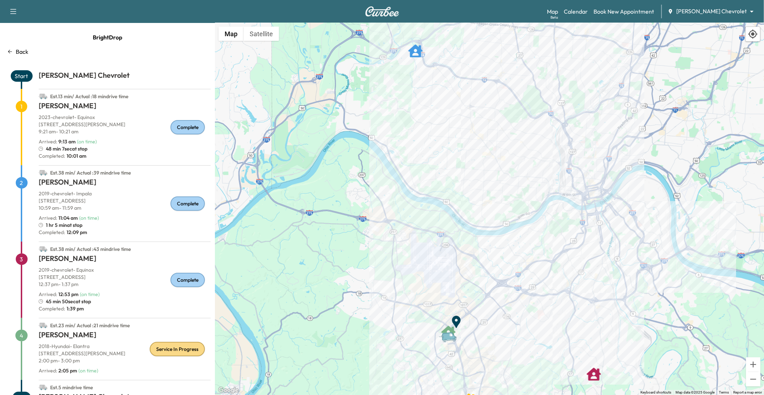
click at [573, 323] on div "To activate drag with keyboard, press Alt + Enter. Once in keyboard drag state,…" at bounding box center [489, 209] width 549 height 372
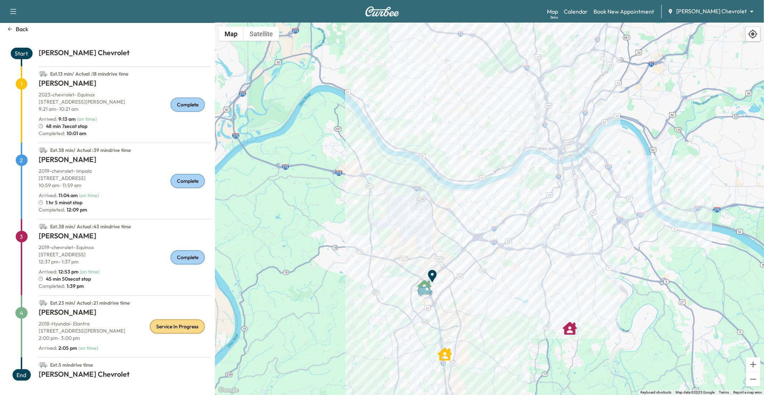
drag, startPoint x: 311, startPoint y: 257, endPoint x: 287, endPoint y: 208, distance: 54.3
click at [287, 208] on div "To activate drag with keyboard, press Alt + Enter. Once in keyboard drag state,…" at bounding box center [489, 209] width 549 height 372
click at [37, 123] on div "1" at bounding box center [21, 110] width 34 height 64
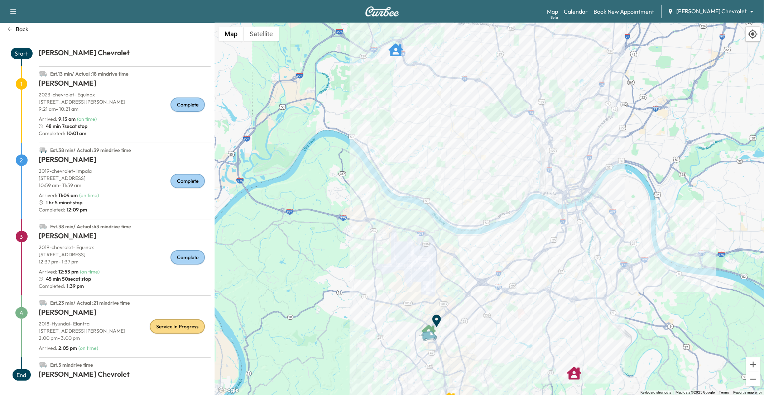
drag, startPoint x: 380, startPoint y: 140, endPoint x: 384, endPoint y: 186, distance: 46.1
click at [384, 186] on div "To activate drag with keyboard, press Alt + Enter. Once in keyboard drag state,…" at bounding box center [489, 209] width 549 height 372
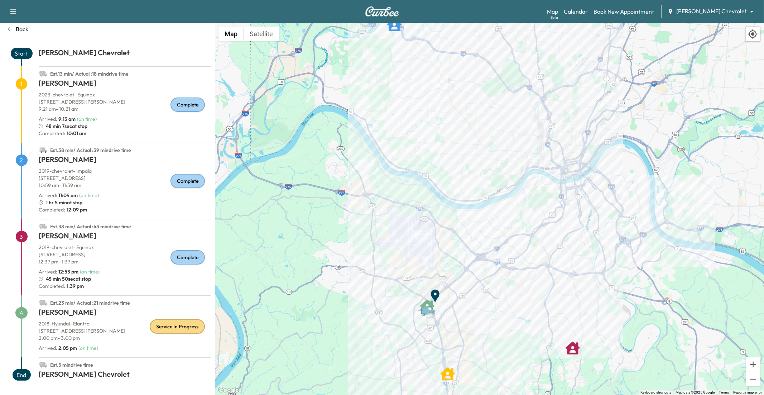
drag, startPoint x: 397, startPoint y: 239, endPoint x: 396, endPoint y: 213, distance: 25.8
click at [396, 213] on div "To activate drag with keyboard, press Alt + Enter. Once in keyboard drag state,…" at bounding box center [489, 209] width 549 height 372
click at [573, 11] on link "Calendar" at bounding box center [576, 11] width 24 height 9
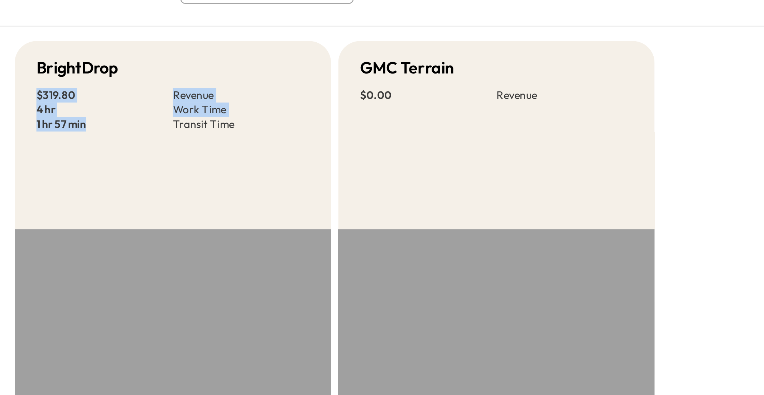
drag, startPoint x: 56, startPoint y: 114, endPoint x: 87, endPoint y: 127, distance: 34.1
click at [87, 127] on div "$ 319.80 Revenue 4 hr Work Time 1 hr 57 min Transit Time" at bounding box center [110, 120] width 108 height 17
click at [69, 118] on p "4 hr" at bounding box center [83, 121] width 54 height 6
drag, startPoint x: 57, startPoint y: 114, endPoint x: 72, endPoint y: 115, distance: 15.8
click at [72, 115] on p "$ 319.80" at bounding box center [83, 115] width 54 height 6
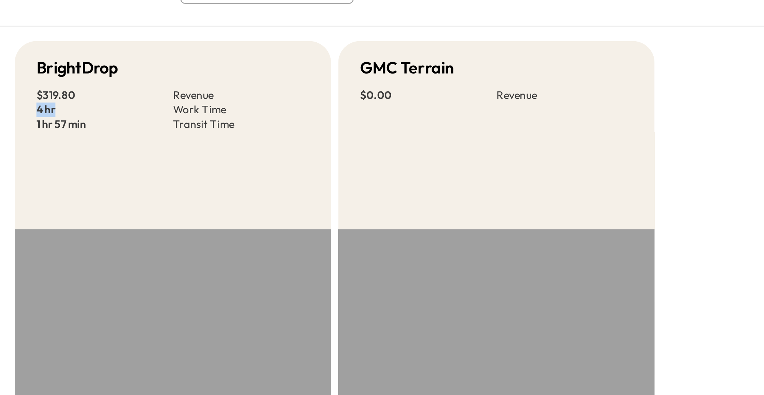
drag, startPoint x: 57, startPoint y: 119, endPoint x: 91, endPoint y: 120, distance: 34.0
click at [91, 120] on p "4 hr" at bounding box center [83, 121] width 54 height 6
drag, startPoint x: 57, startPoint y: 126, endPoint x: 100, endPoint y: 127, distance: 43.4
click at [100, 127] on p "1 hr 57 min" at bounding box center [83, 127] width 54 height 6
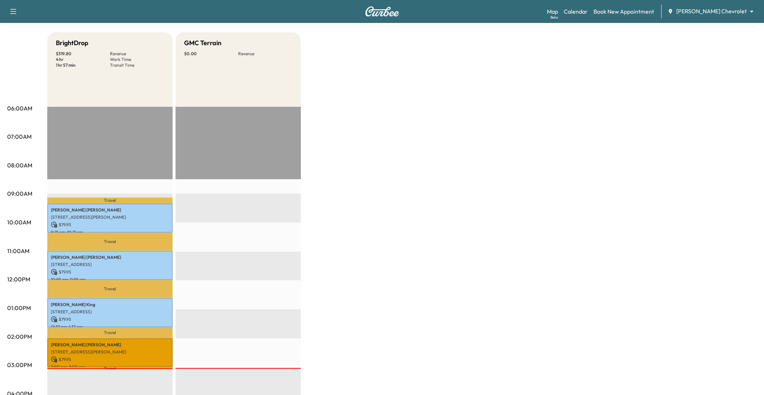
scroll to position [84, 0]
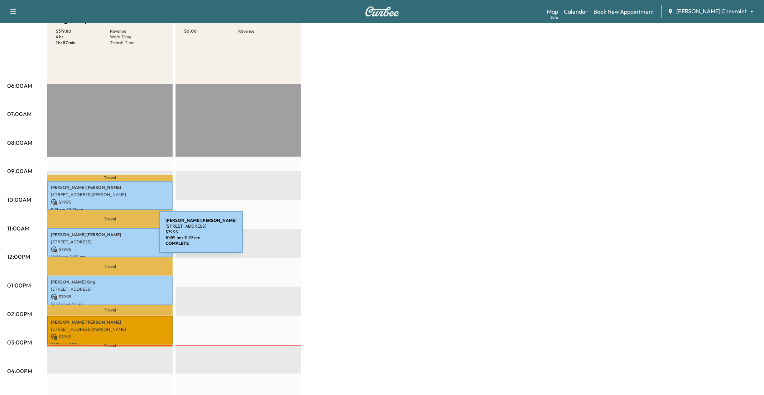
click at [105, 237] on div "[PERSON_NAME] [STREET_ADDRESS] $ 79.95 10:59 am - 11:59 am" at bounding box center [109, 242] width 125 height 29
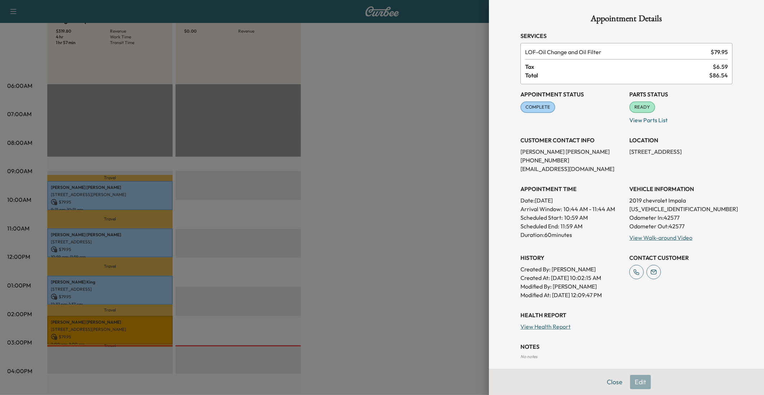
click at [440, 133] on div at bounding box center [382, 197] width 764 height 395
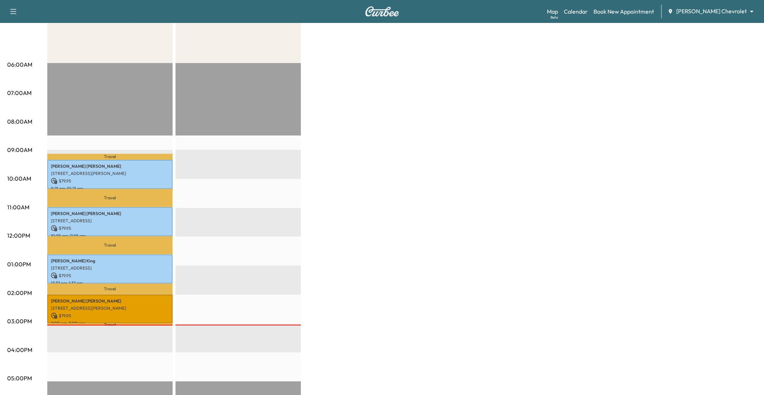
scroll to position [106, 0]
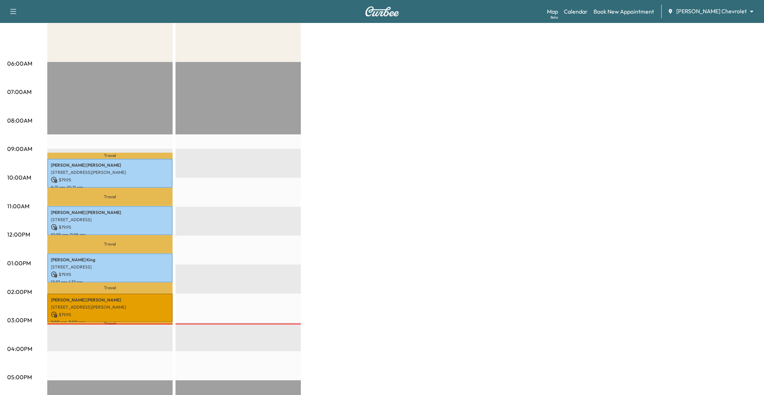
click at [440, 133] on div "BrightDrop $ 319.80 Revenue 4 hr Work Time 1 hr 57 min Transit Time Travel [PER…" at bounding box center [402, 255] width 710 height 537
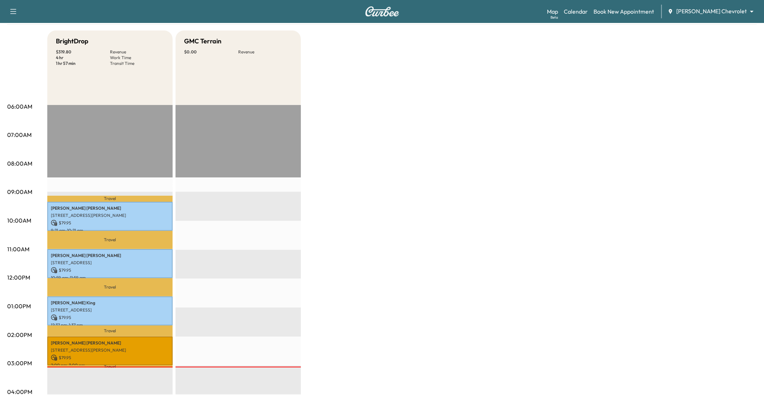
scroll to position [64, 0]
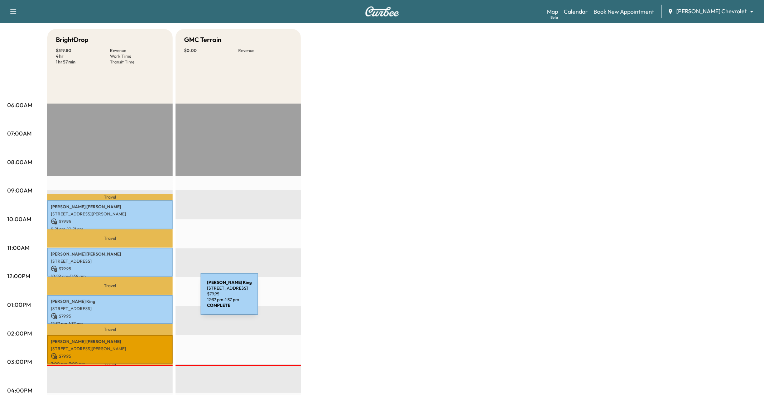
click at [146, 299] on p "[PERSON_NAME]" at bounding box center [110, 301] width 118 height 6
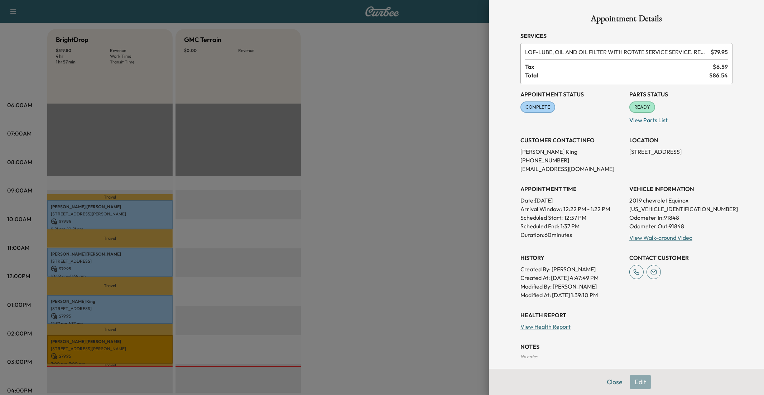
click at [424, 160] on div at bounding box center [382, 197] width 764 height 395
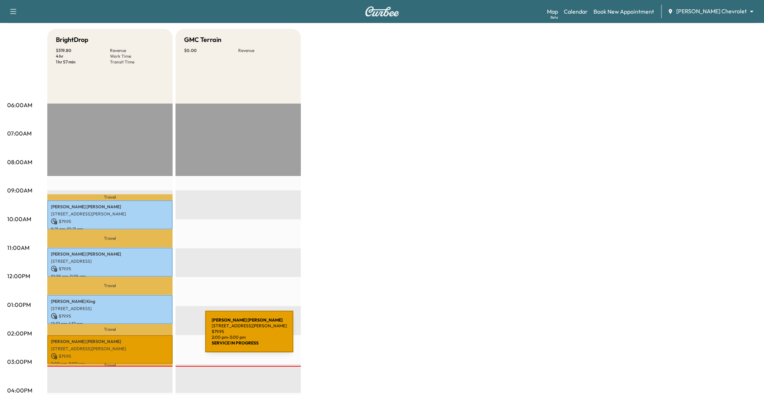
click at [152, 323] on div "[PERSON_NAME] [STREET_ADDRESS][PERSON_NAME] $ 79.95 2:00 pm - 3:00 pm" at bounding box center [109, 349] width 125 height 29
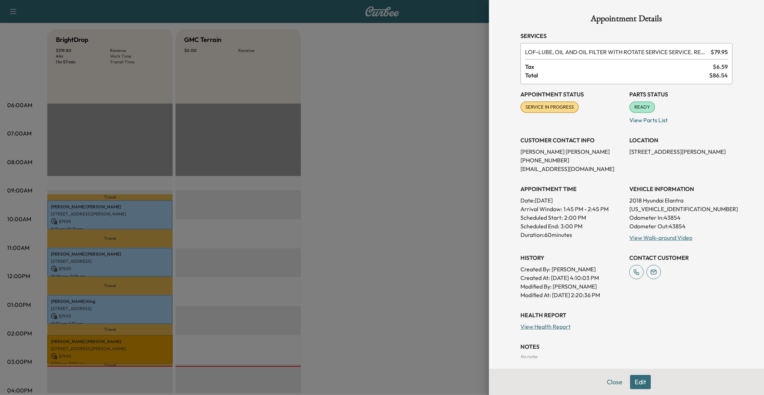
click at [443, 98] on div at bounding box center [382, 197] width 764 height 395
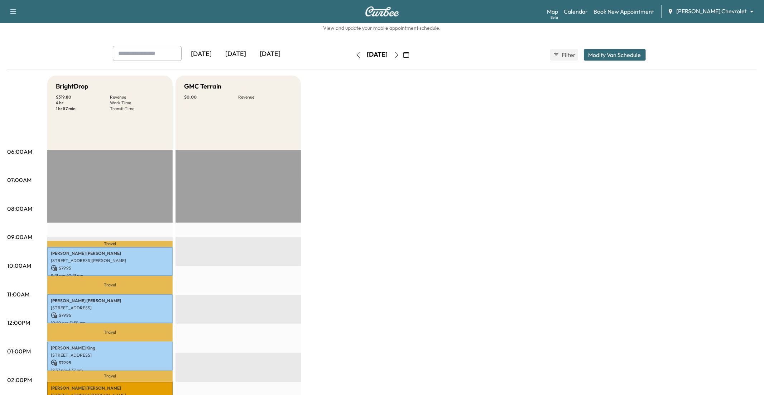
scroll to position [0, 0]
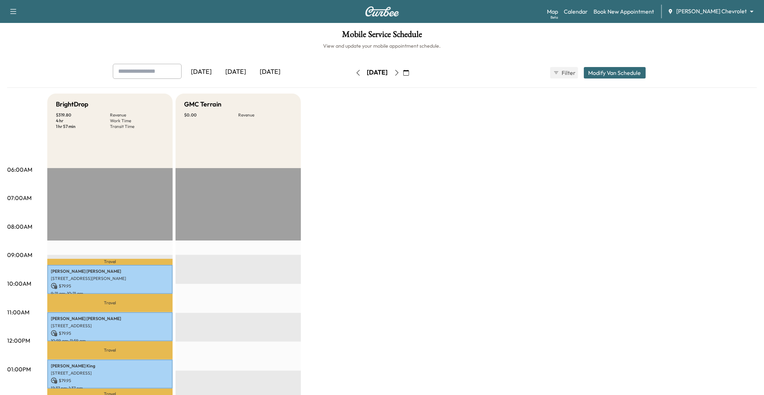
click at [573, 13] on body "Support Log Out Map Beta Calendar Book New Appointment [PERSON_NAME] Chevrolet …" at bounding box center [382, 197] width 764 height 395
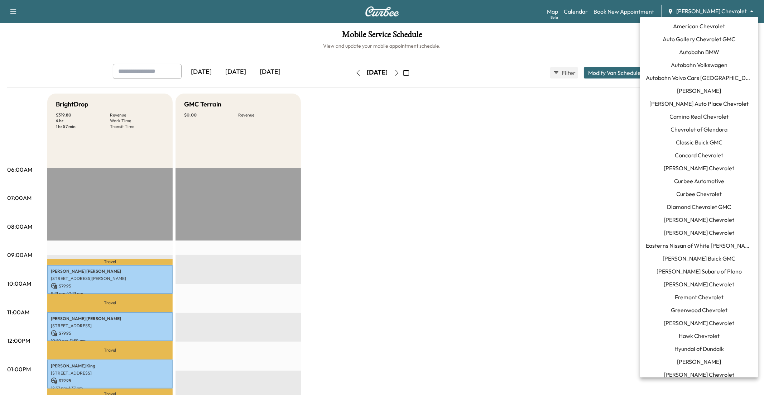
click at [573, 182] on span "Curbee Automotive" at bounding box center [699, 181] width 50 height 9
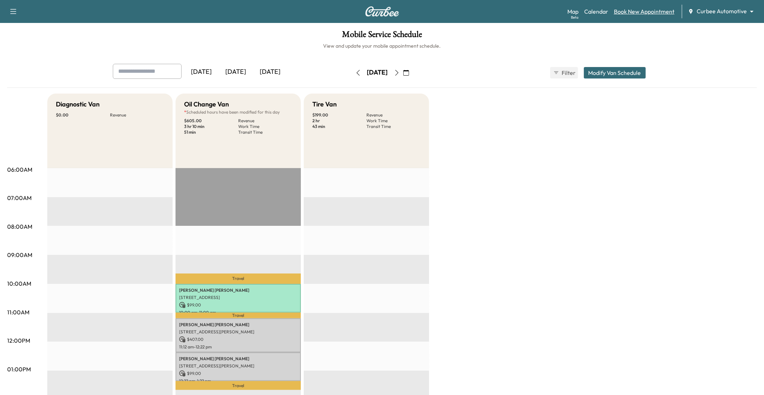
click at [573, 10] on link "Book New Appointment" at bounding box center [644, 11] width 61 height 9
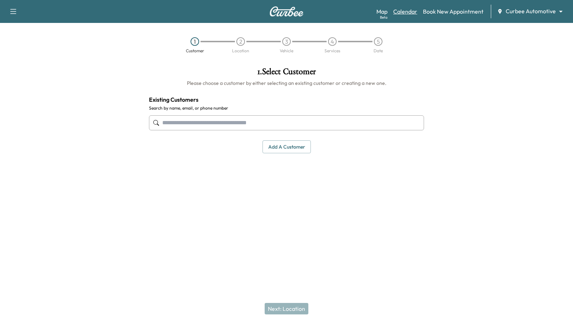
click at [407, 13] on link "Calendar" at bounding box center [405, 11] width 24 height 9
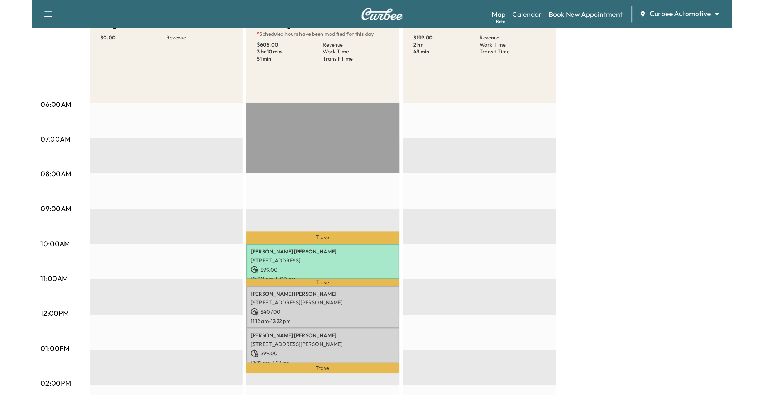
scroll to position [114, 0]
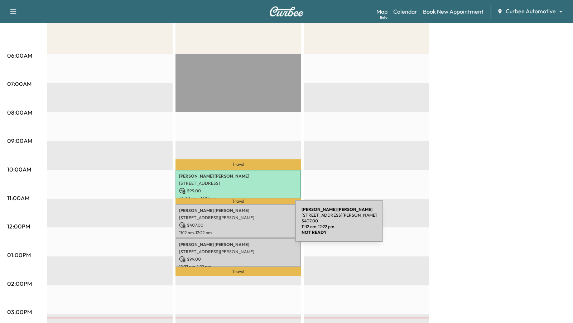
click at [241, 229] on div "[PERSON_NAME] [STREET_ADDRESS][PERSON_NAME] $ 407.00 11:12 am - 12:22 pm" at bounding box center [238, 221] width 125 height 34
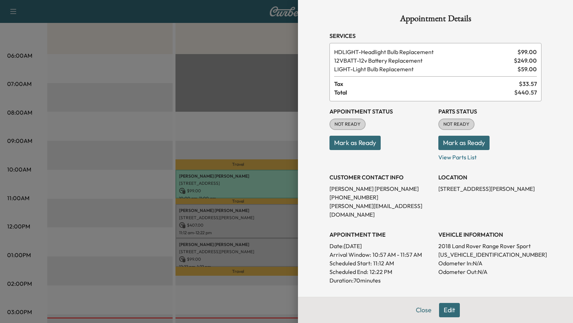
click at [461, 138] on button "Mark as Ready" at bounding box center [463, 143] width 51 height 14
click at [349, 144] on button "Mark as Ready" at bounding box center [355, 143] width 51 height 14
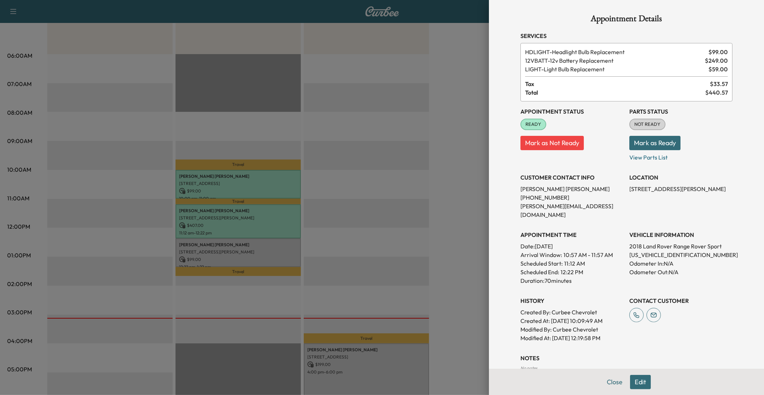
click at [321, 146] on div at bounding box center [382, 197] width 764 height 395
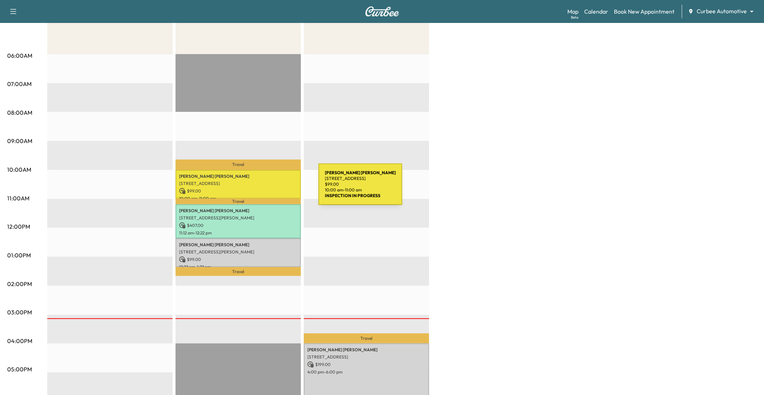
click at [265, 188] on p "$ 99.00" at bounding box center [238, 191] width 118 height 6
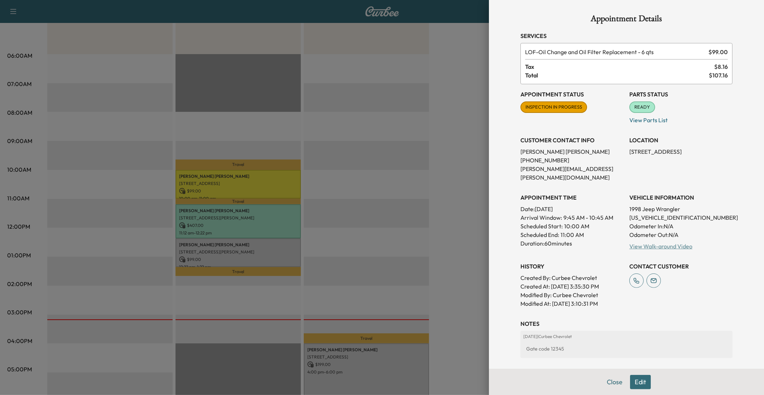
click at [573, 243] on link "View Walk-around Video" at bounding box center [660, 246] width 63 height 7
click at [421, 288] on div at bounding box center [382, 197] width 764 height 395
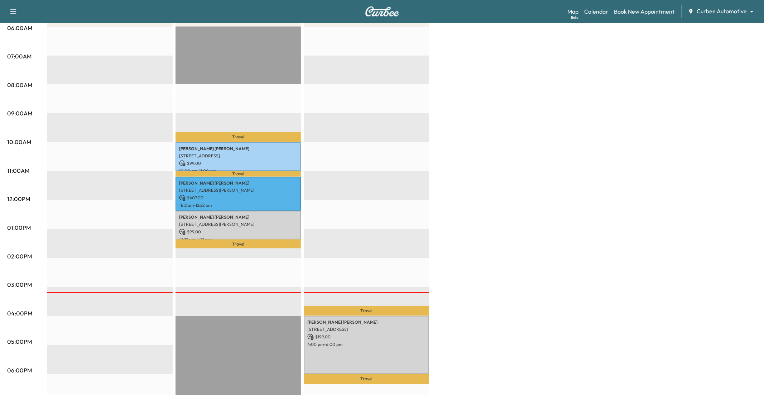
scroll to position [148, 0]
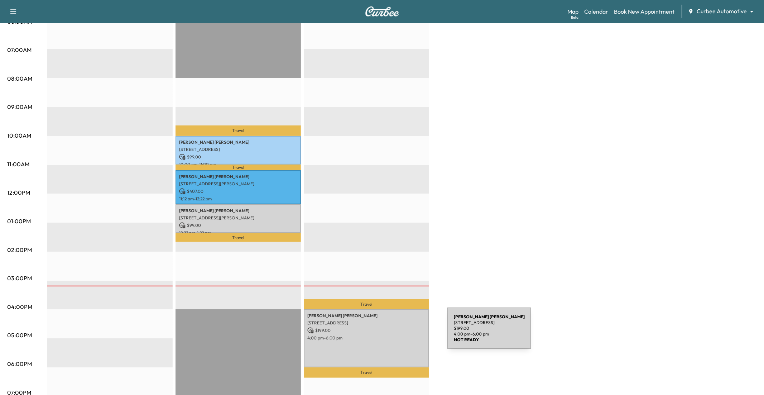
click at [393, 323] on p "$ 199.00" at bounding box center [366, 330] width 118 height 6
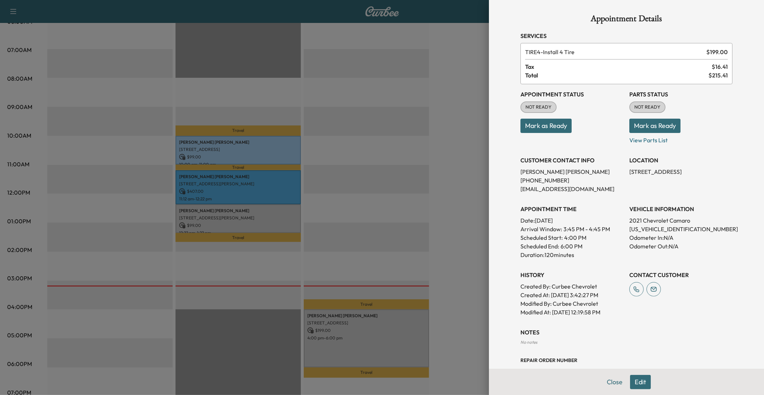
click at [438, 172] on div at bounding box center [382, 197] width 764 height 395
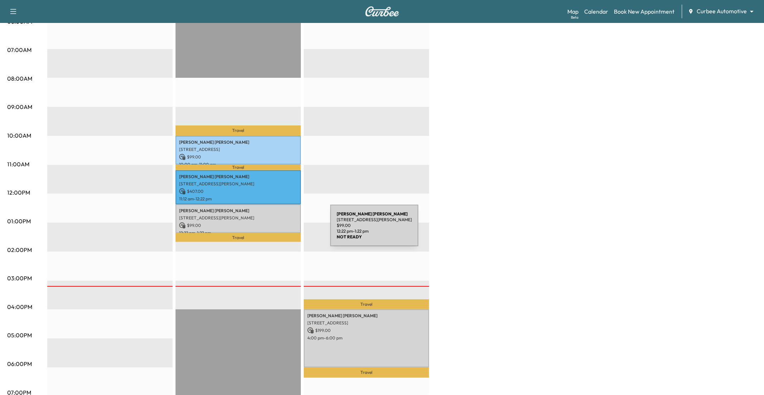
click at [277, 230] on p "12:22 pm - 1:22 pm" at bounding box center [238, 233] width 118 height 6
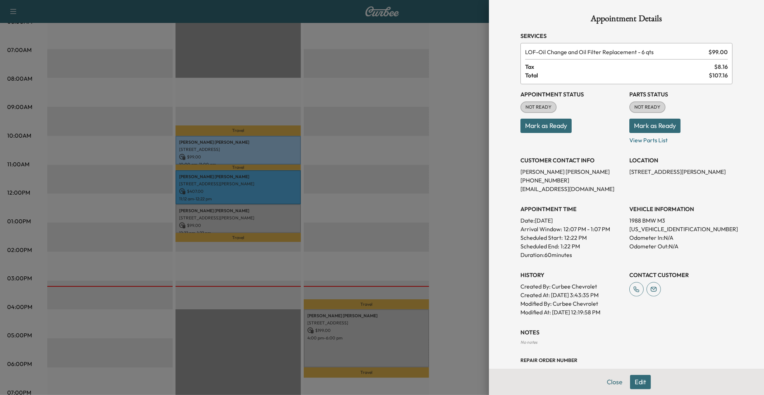
click at [375, 223] on div at bounding box center [382, 197] width 764 height 395
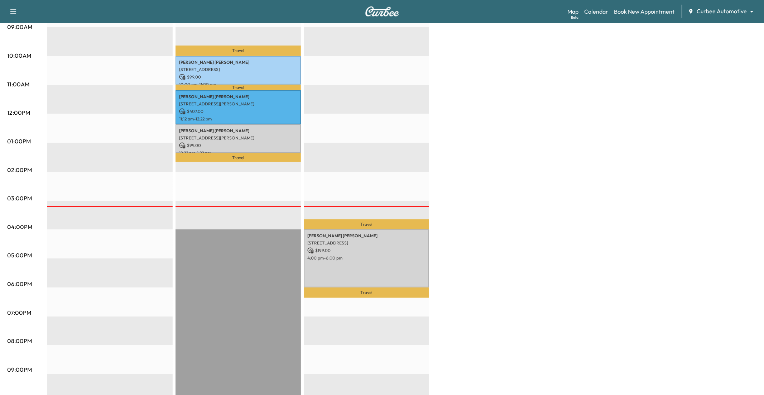
scroll to position [243, 0]
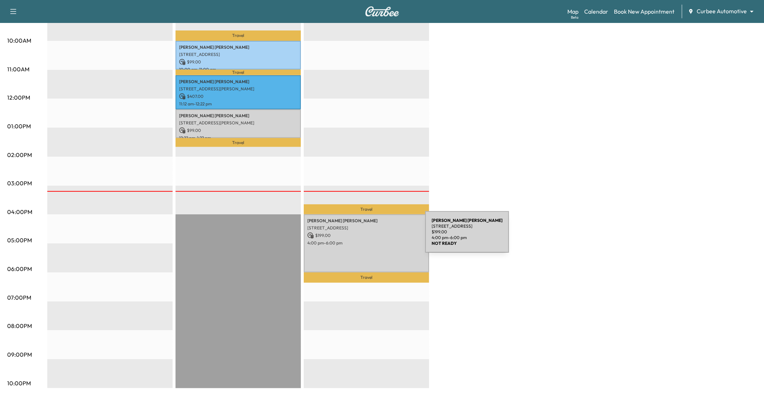
click at [371, 236] on p "$ 199.00" at bounding box center [366, 235] width 118 height 6
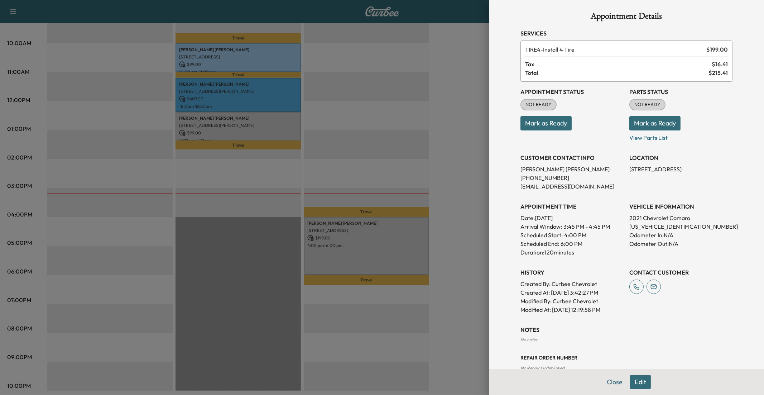
scroll to position [0, 0]
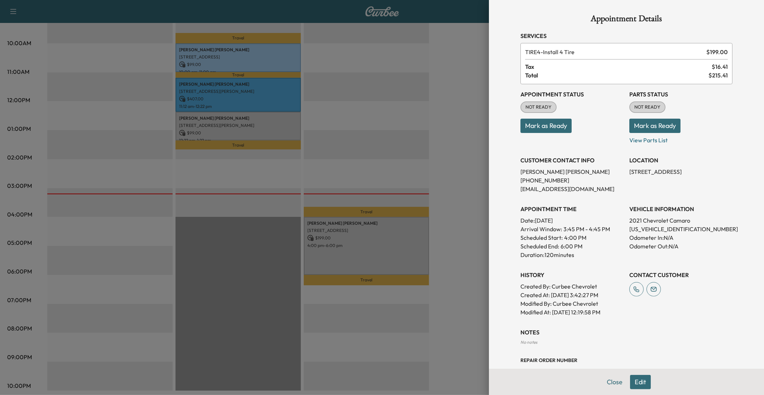
click at [573, 128] on button "Mark as Ready" at bounding box center [654, 126] width 51 height 14
click at [573, 141] on p "View Parts List" at bounding box center [680, 138] width 103 height 11
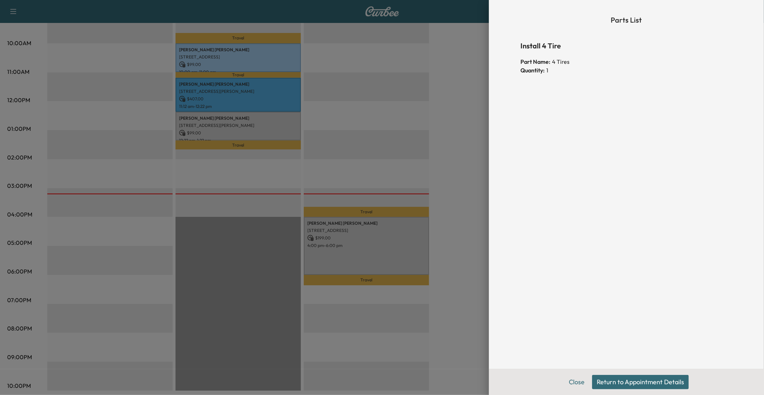
click at [573, 141] on div "Parts List Install 4 Tire Part Name: 4 Tires Quantity: 1" at bounding box center [626, 184] width 229 height 369
drag, startPoint x: 557, startPoint y: 59, endPoint x: 575, endPoint y: 59, distance: 18.6
click at [573, 59] on div "Part Name: 4 Tires" at bounding box center [626, 61] width 212 height 9
click at [573, 323] on button "Return to Appointment Details" at bounding box center [640, 382] width 97 height 14
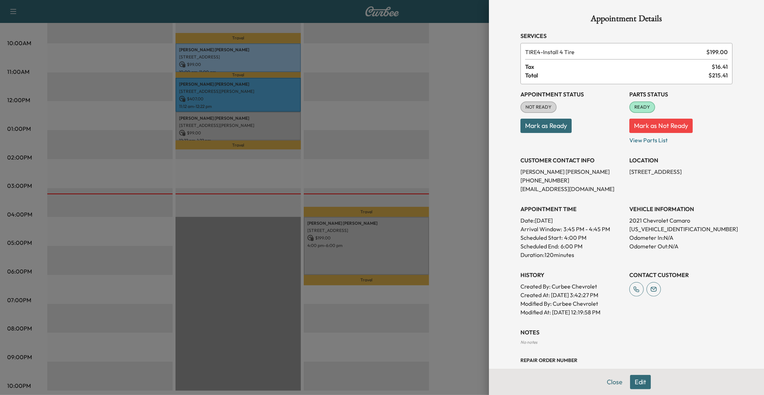
click at [455, 227] on div at bounding box center [382, 197] width 764 height 395
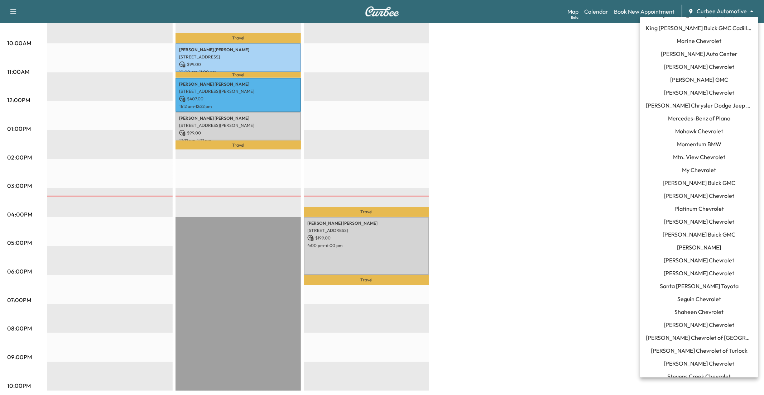
scroll to position [496, 0]
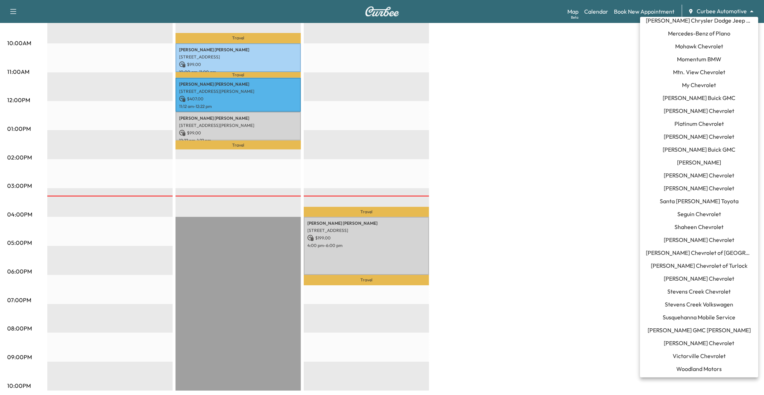
click at [573, 323] on span "[PERSON_NAME] Chevrolet" at bounding box center [699, 343] width 71 height 9
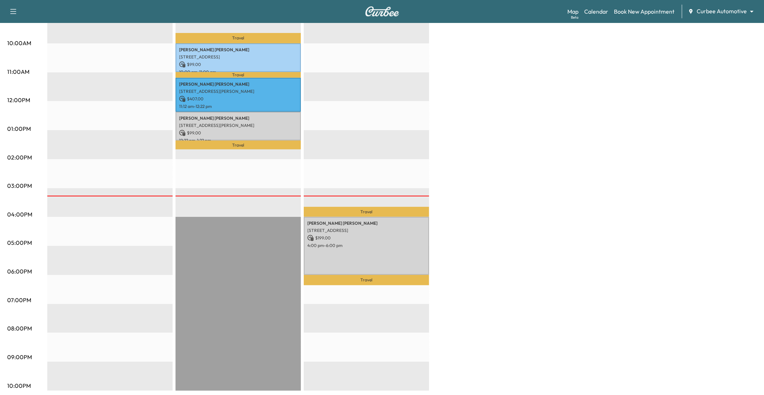
scroll to position [0, 0]
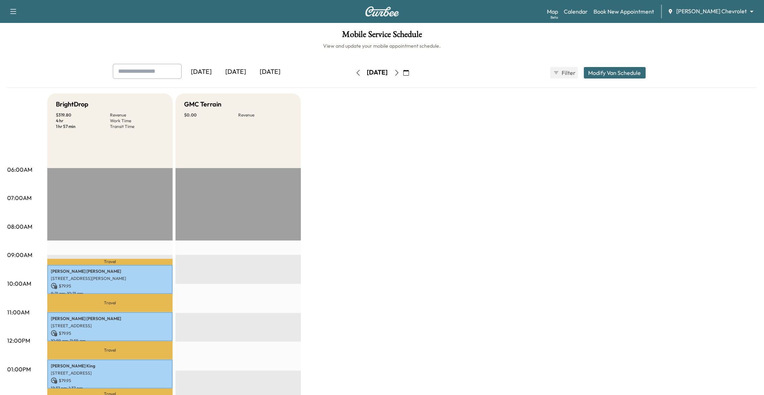
click at [400, 72] on icon "button" at bounding box center [397, 73] width 6 height 6
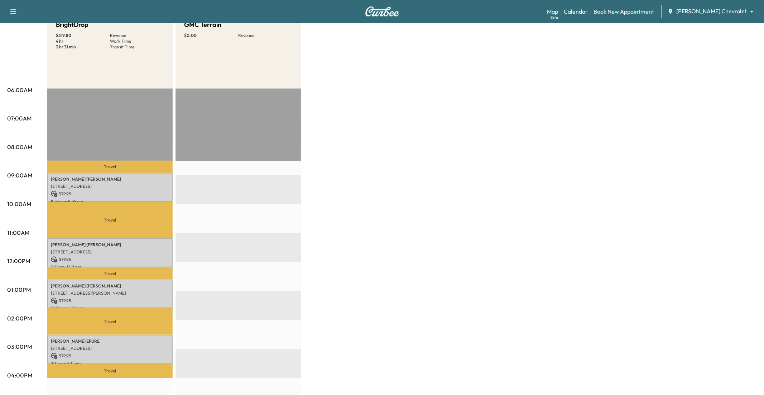
scroll to position [91, 0]
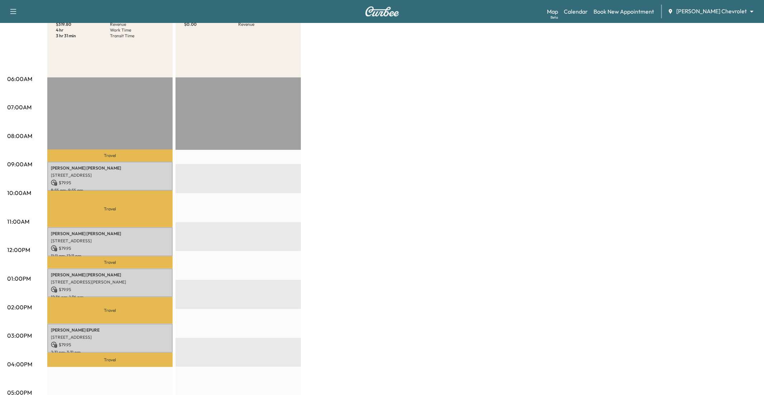
click at [573, 10] on body "Support Log Out Map Beta Calendar Book New Appointment [PERSON_NAME] Chevrolet …" at bounding box center [382, 106] width 764 height 395
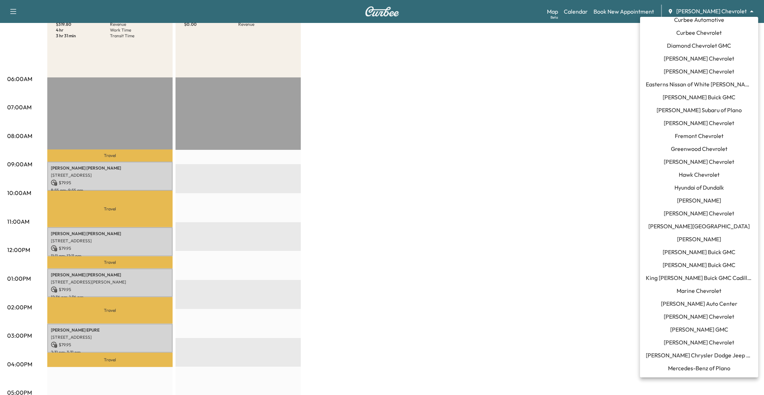
scroll to position [0, 0]
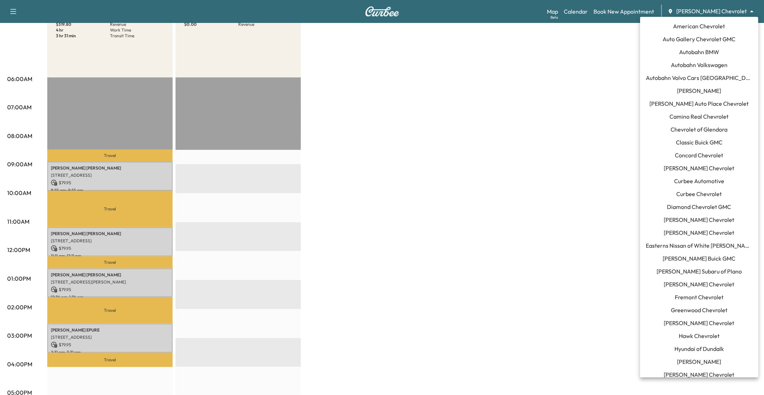
click at [573, 178] on span "Curbee Automotive" at bounding box center [699, 181] width 50 height 9
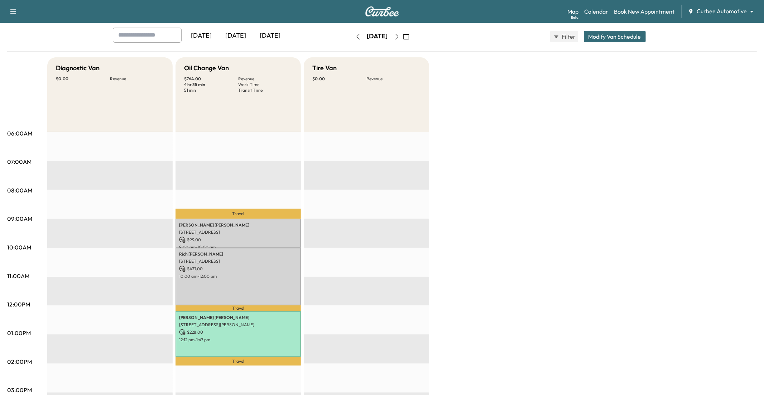
scroll to position [36, 0]
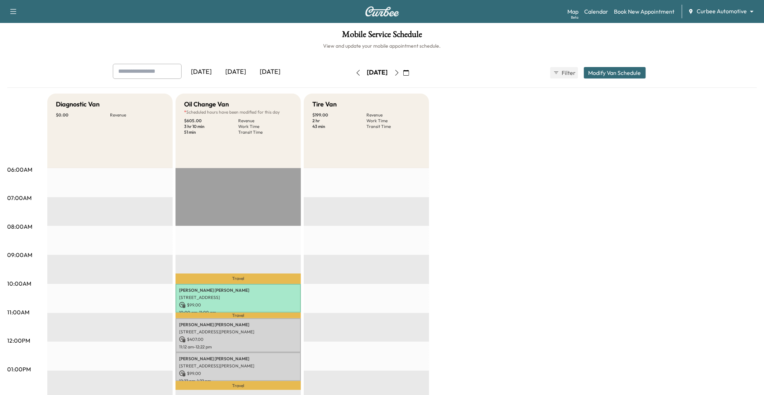
click at [398, 74] on icon "button" at bounding box center [396, 73] width 3 height 6
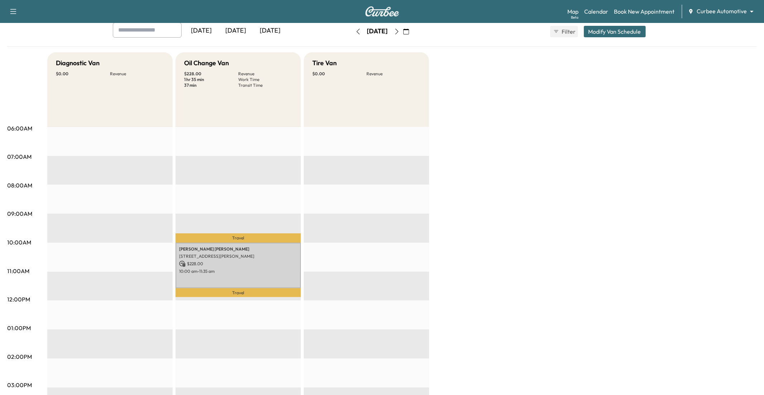
scroll to position [42, 0]
